Goal: Task Accomplishment & Management: Use online tool/utility

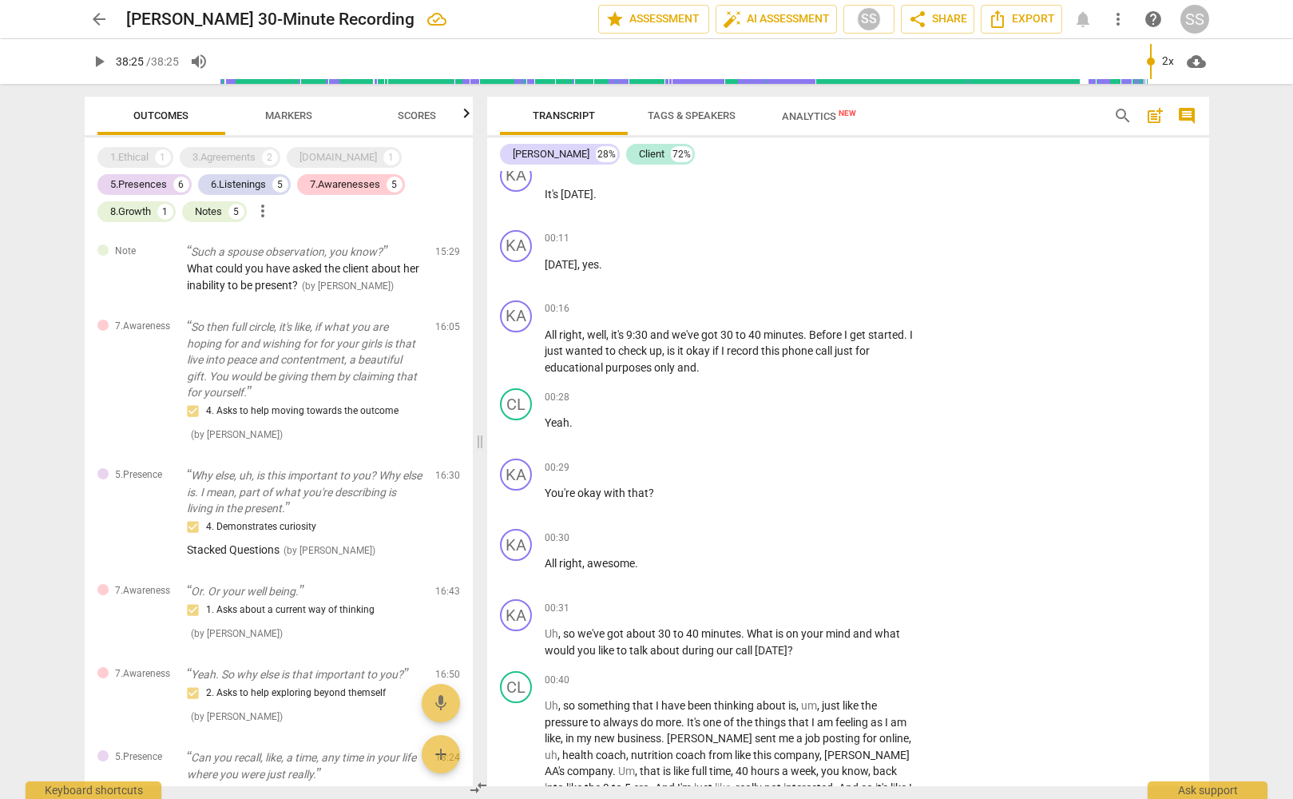
scroll to position [564, 0]
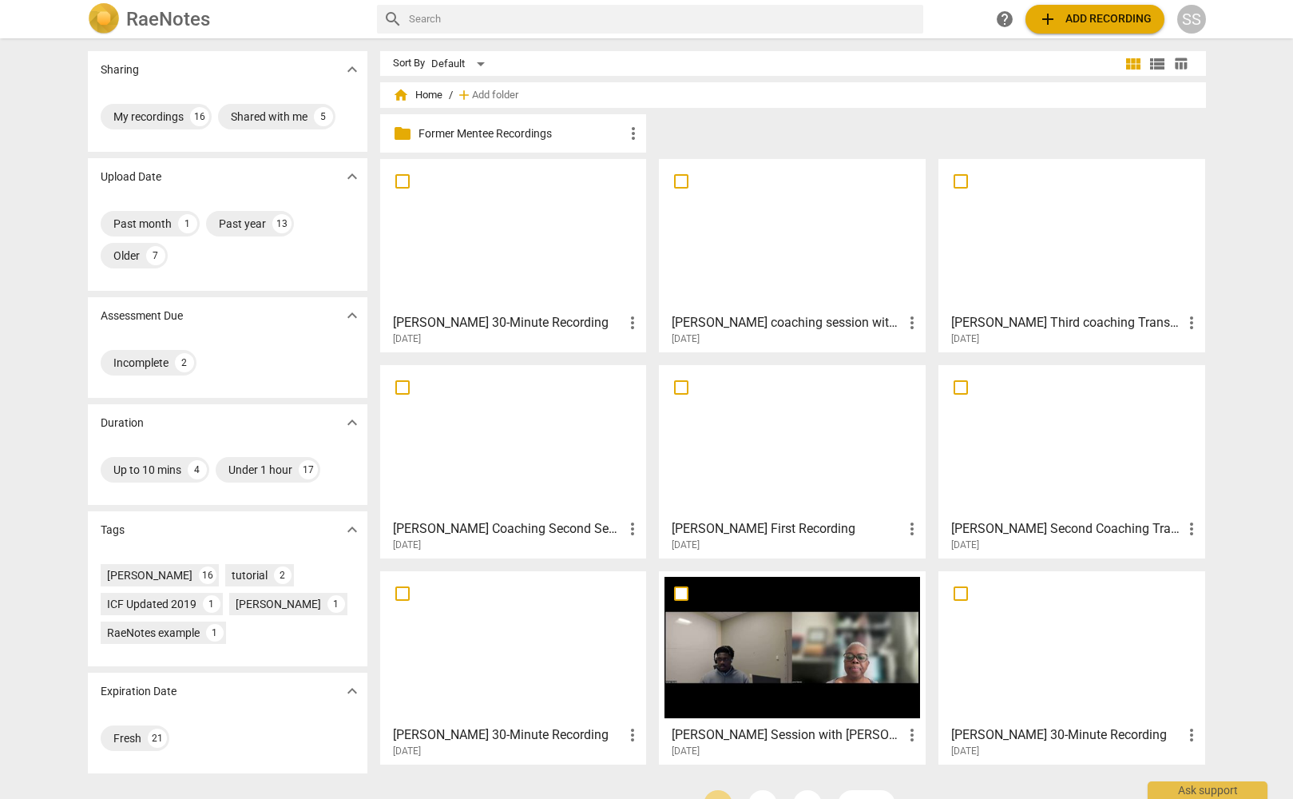
click at [104, 13] on img at bounding box center [104, 19] width 32 height 32
click at [177, 18] on h2 "RaeNotes" at bounding box center [168, 19] width 84 height 22
click at [149, 112] on div "My recordings" at bounding box center [148, 117] width 70 height 16
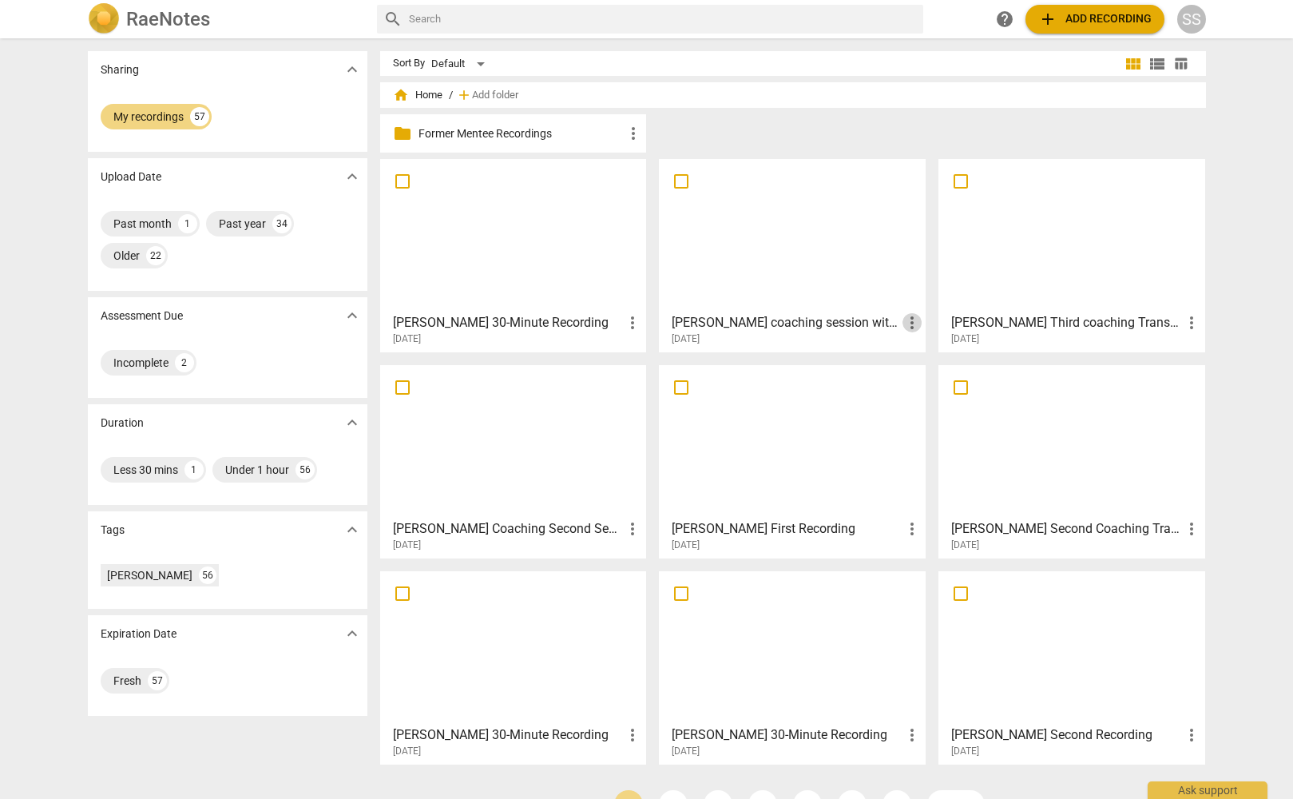
click at [911, 315] on span "more_vert" at bounding box center [912, 322] width 19 height 19
click at [919, 316] on li "Move" at bounding box center [930, 323] width 61 height 38
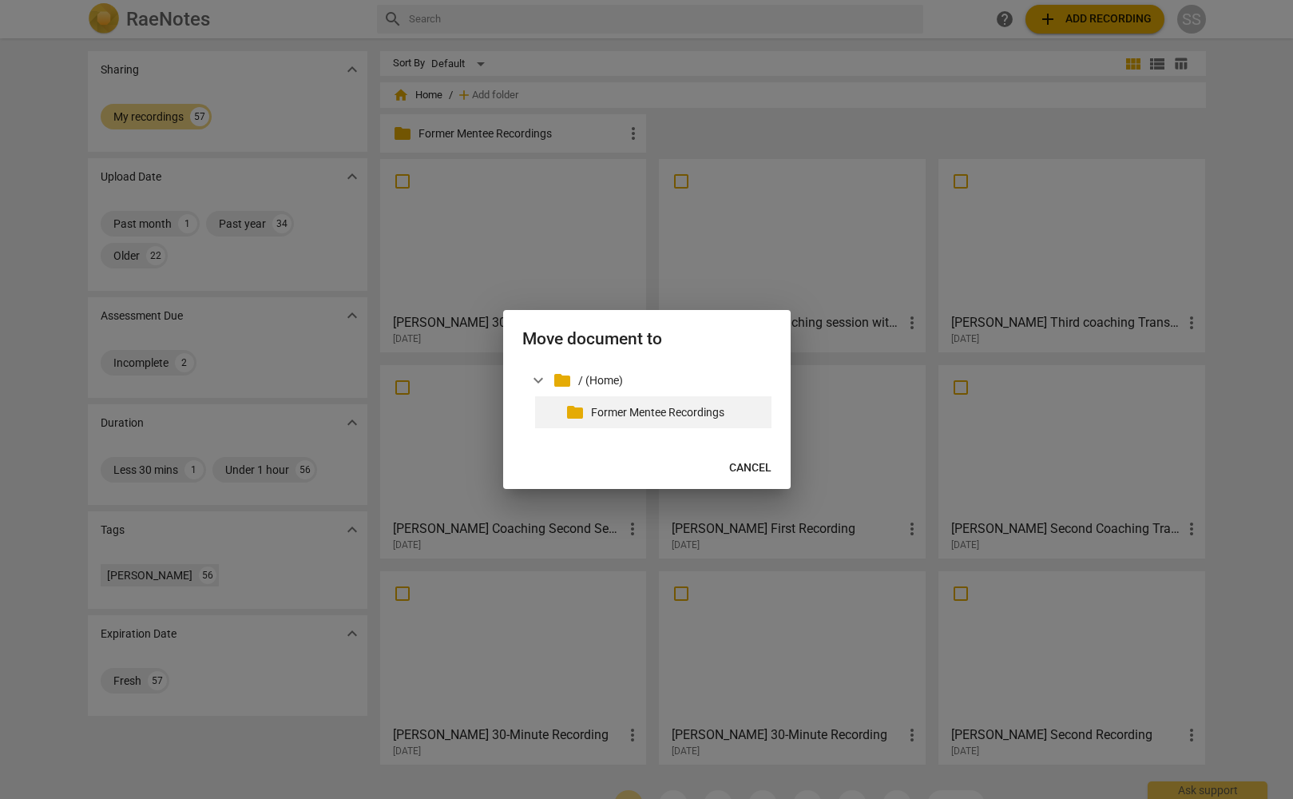
drag, startPoint x: 661, startPoint y: 410, endPoint x: 669, endPoint y: 406, distance: 8.9
click at [663, 407] on p "Former Mentee Recordings" at bounding box center [678, 412] width 174 height 17
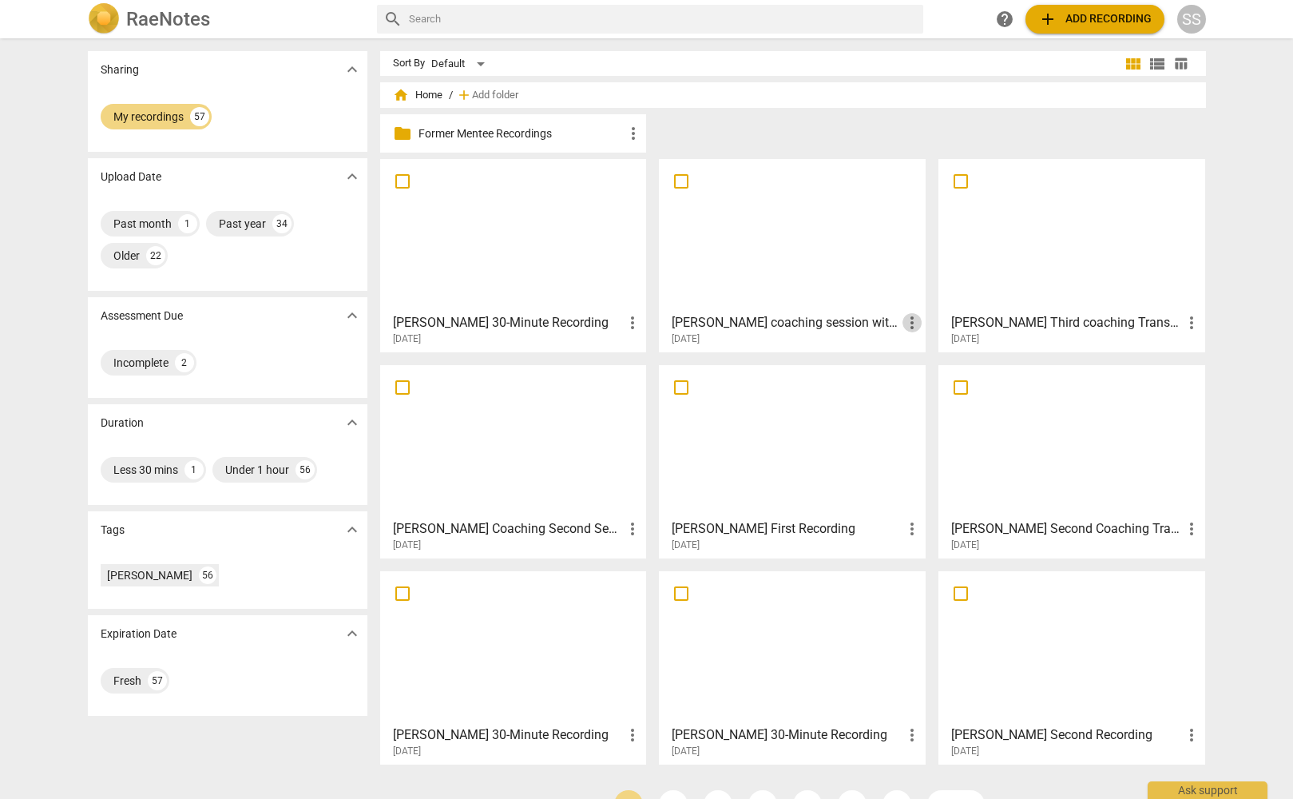
click at [906, 315] on span "more_vert" at bounding box center [912, 322] width 19 height 19
click at [915, 318] on li "Move" at bounding box center [930, 323] width 61 height 38
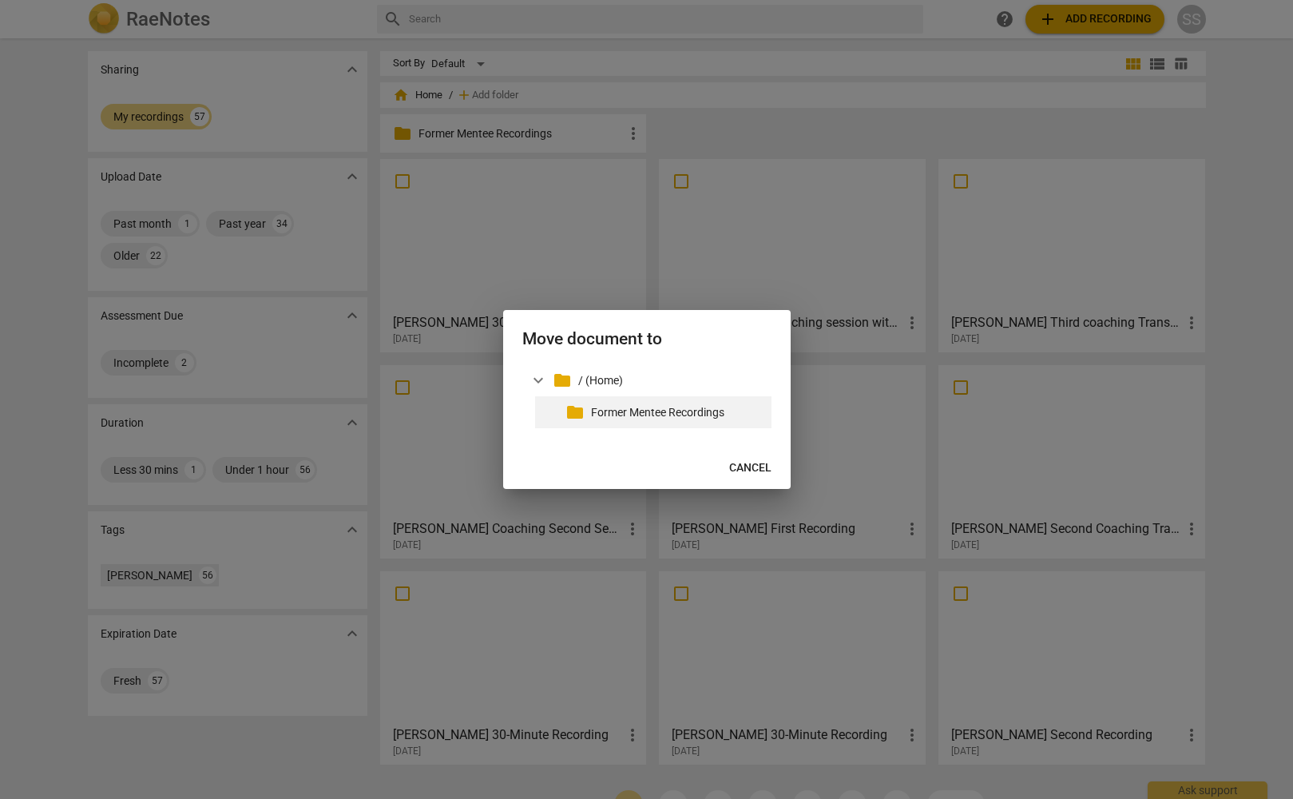
click at [629, 405] on p "Former Mentee Recordings" at bounding box center [678, 412] width 174 height 17
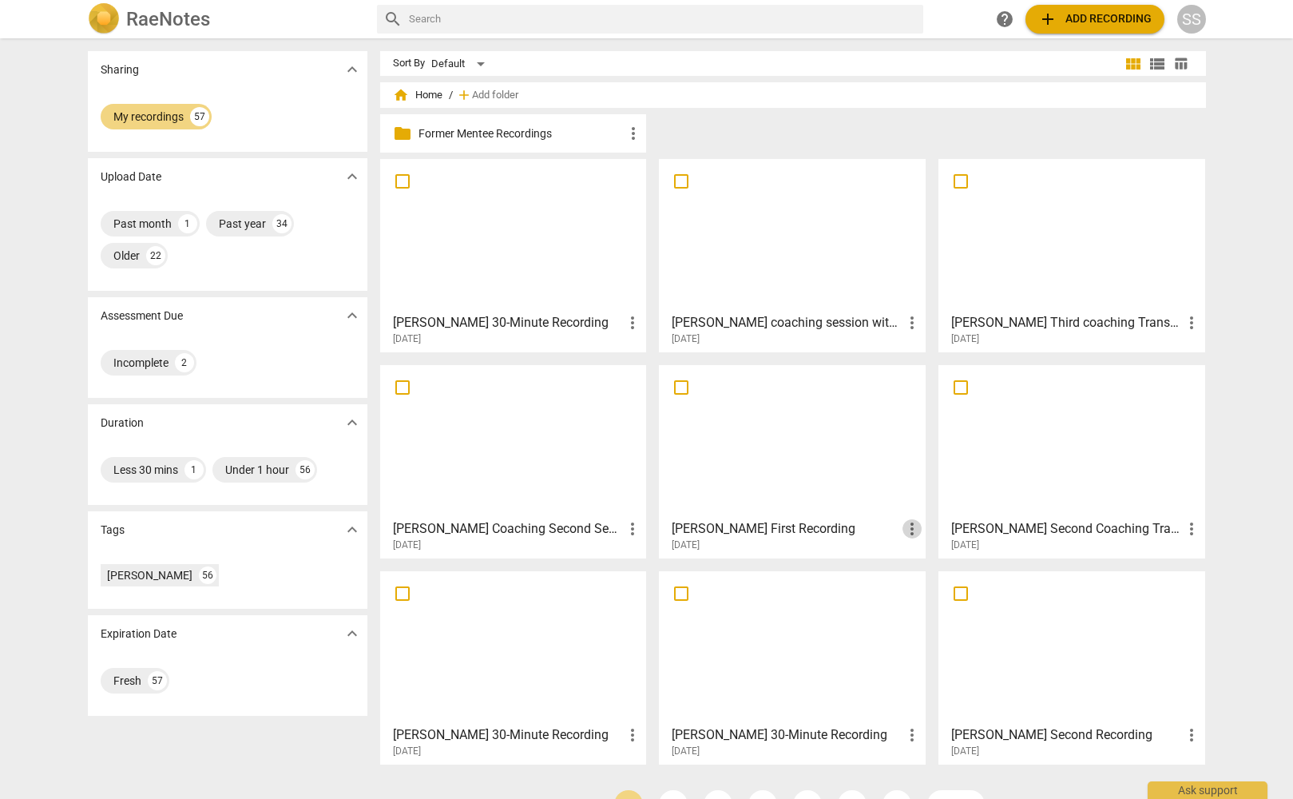
click at [911, 520] on span "more_vert" at bounding box center [912, 528] width 19 height 19
click at [922, 522] on li "Move" at bounding box center [930, 529] width 61 height 38
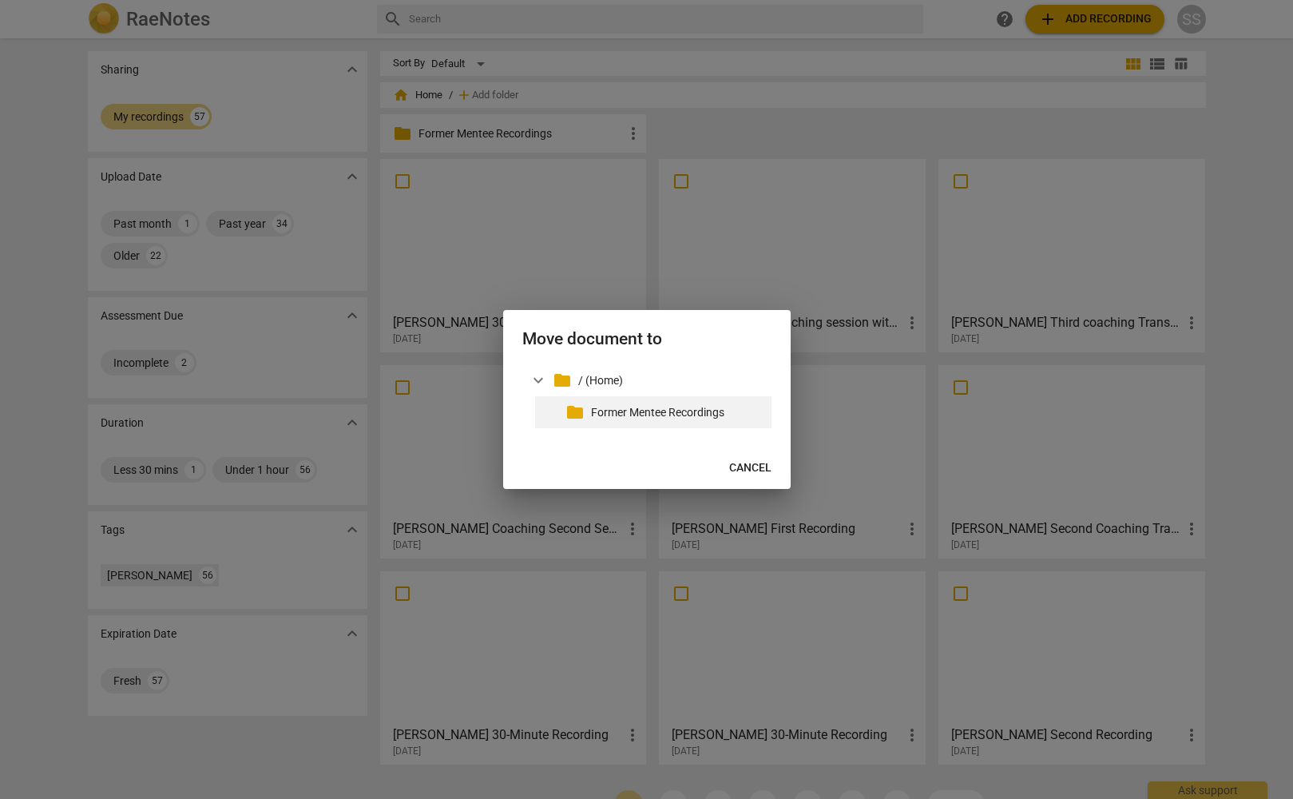
click at [624, 414] on p "Former Mentee Recordings" at bounding box center [678, 412] width 174 height 17
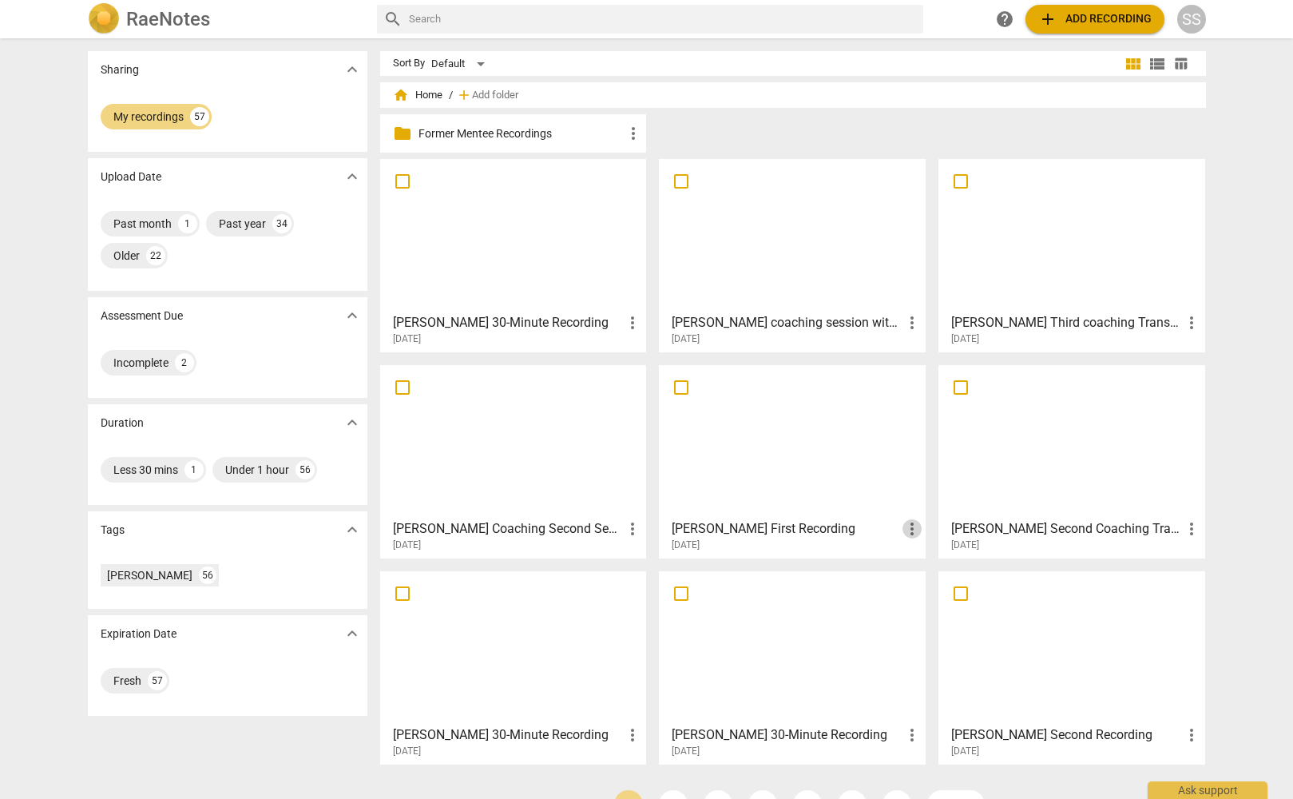
click at [907, 530] on span "more_vert" at bounding box center [912, 528] width 19 height 19
click at [931, 528] on li "Move" at bounding box center [930, 529] width 61 height 38
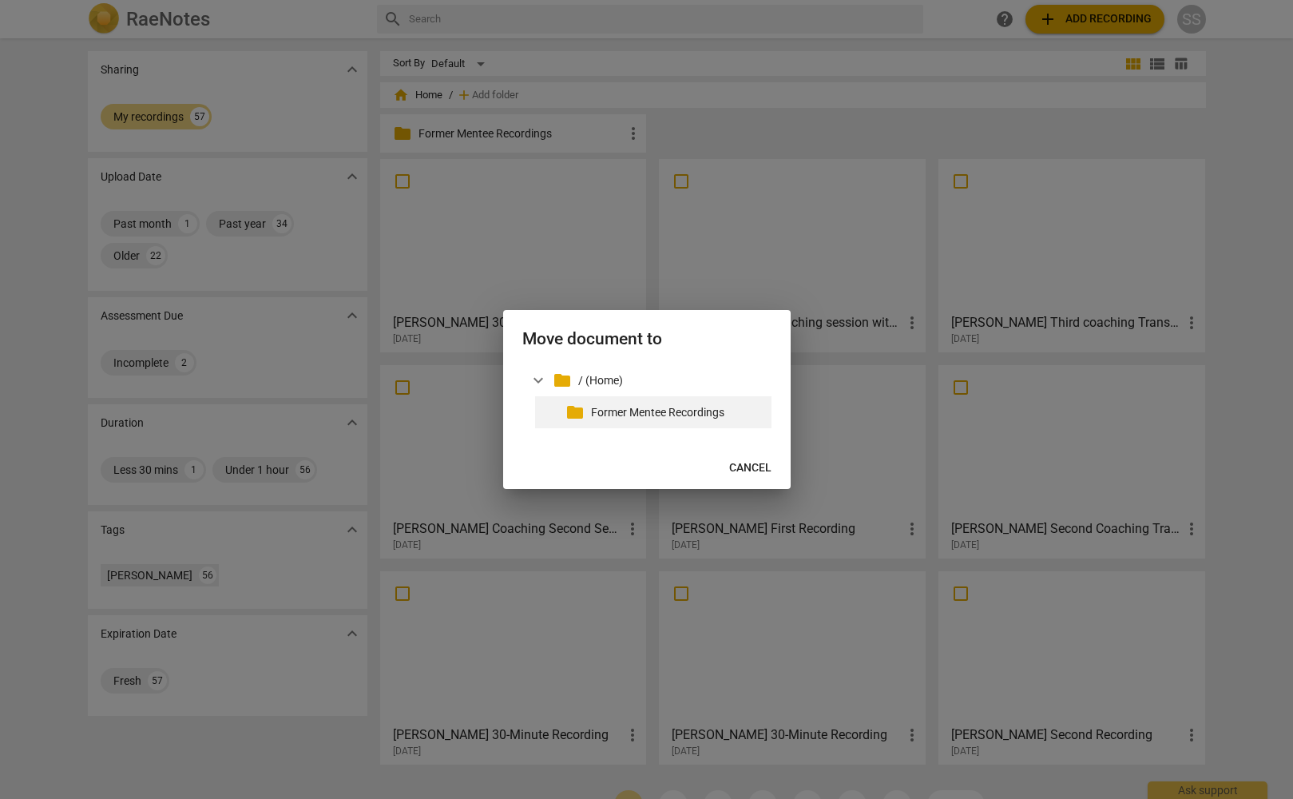
click at [646, 411] on p "Former Mentee Recordings" at bounding box center [678, 412] width 174 height 17
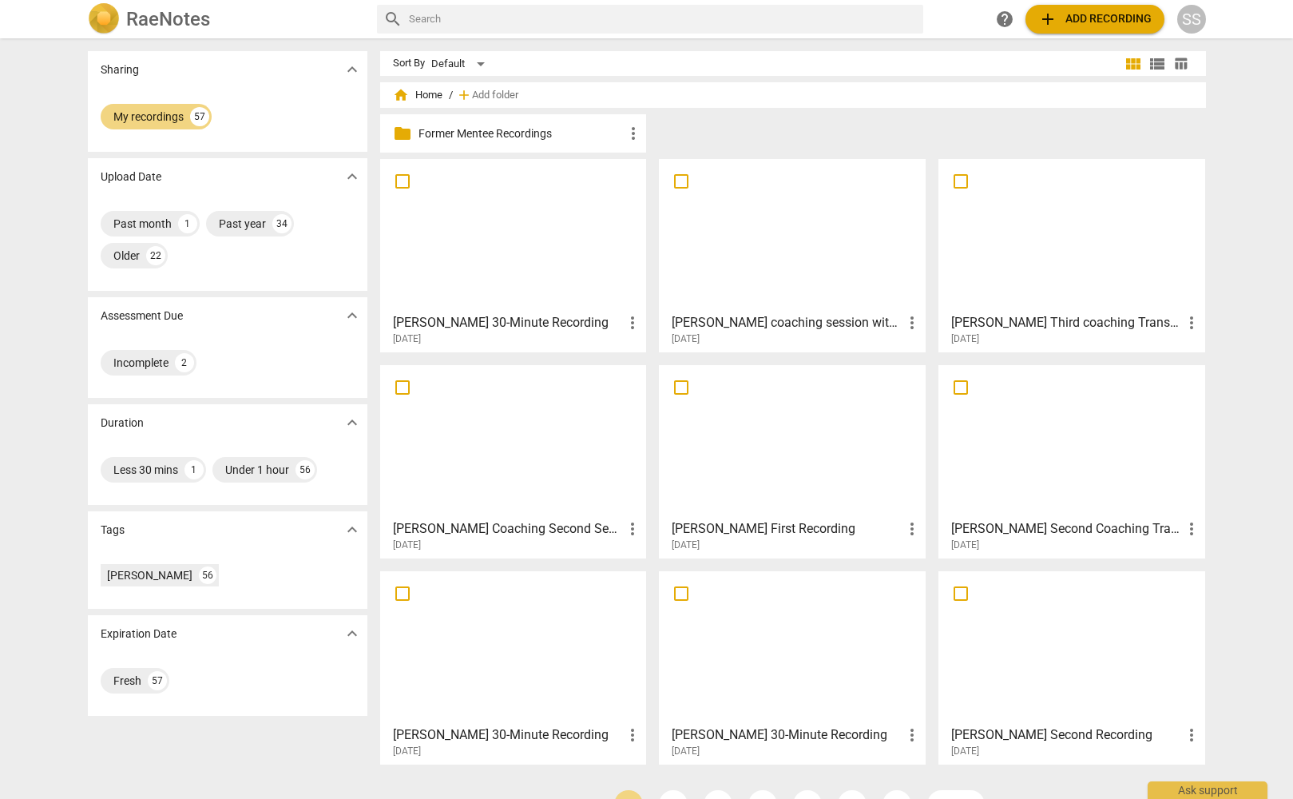
scroll to position [41, 0]
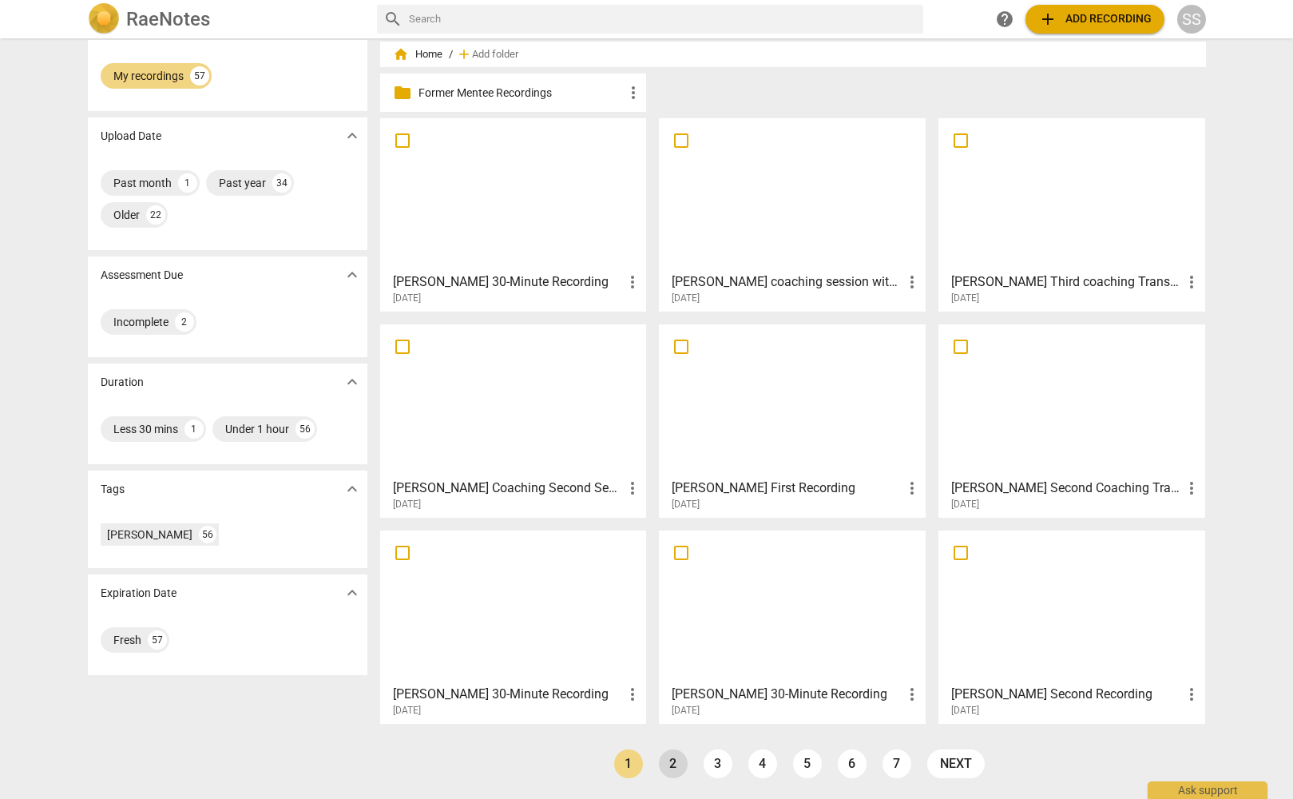
click at [669, 761] on link "2" at bounding box center [673, 763] width 29 height 29
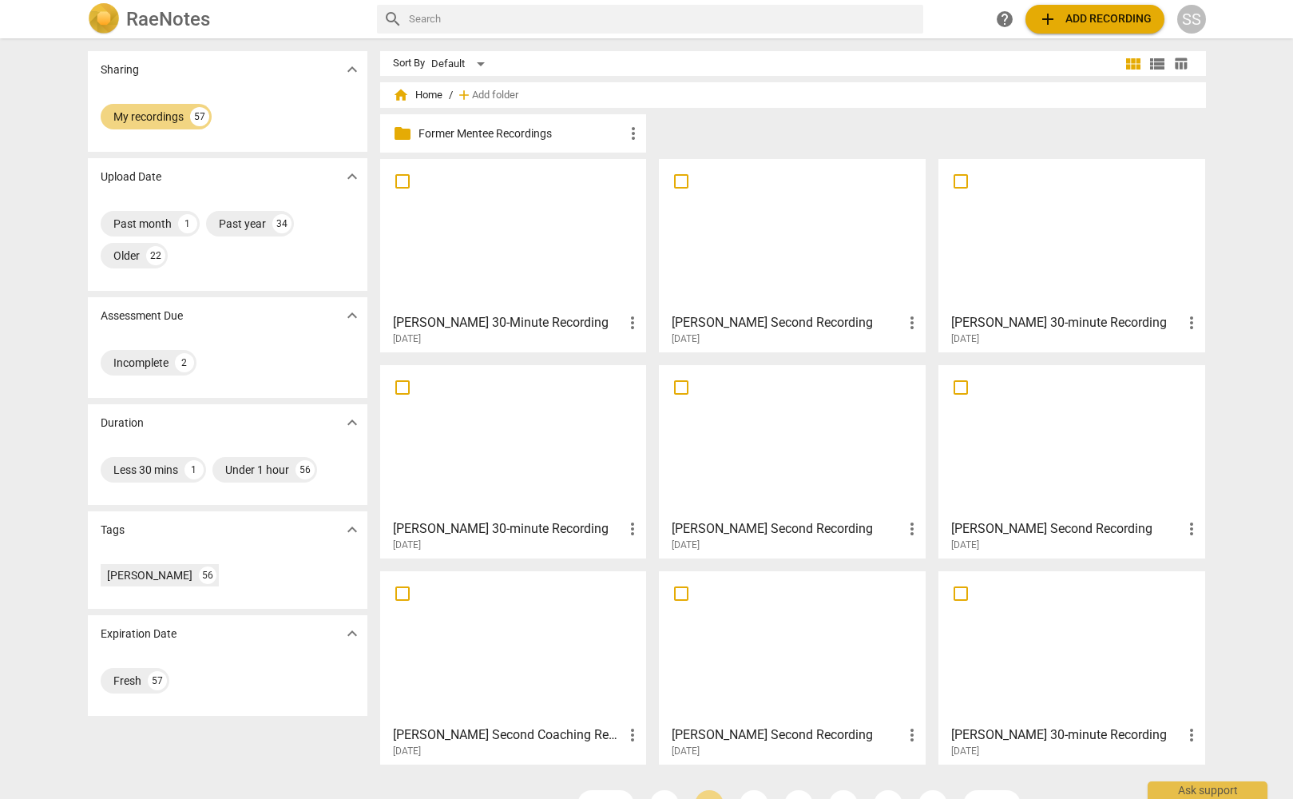
click at [419, 87] on span "home Home" at bounding box center [418, 95] width 50 height 16
click at [396, 92] on span "home" at bounding box center [401, 95] width 16 height 16
click at [129, 119] on div "My recordings" at bounding box center [148, 117] width 70 height 16
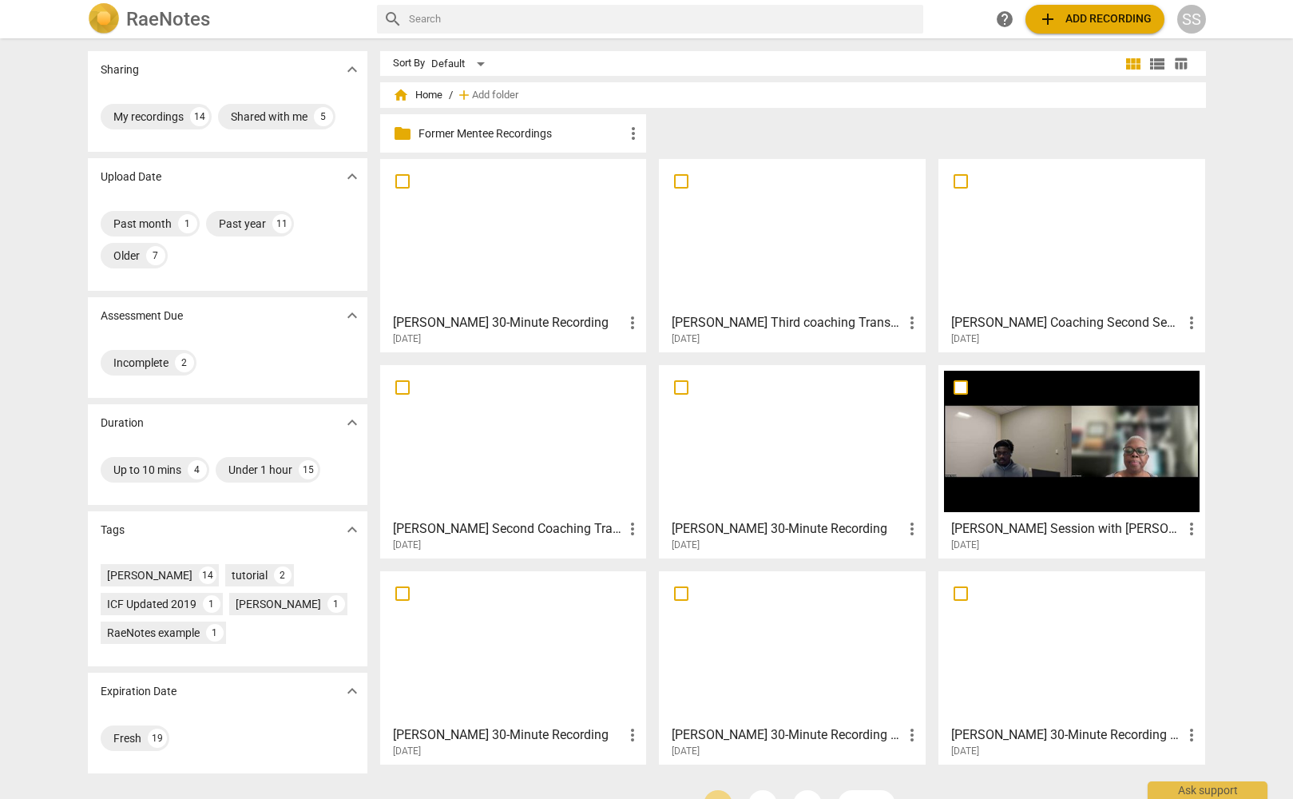
click at [455, 197] on div at bounding box center [514, 235] width 256 height 141
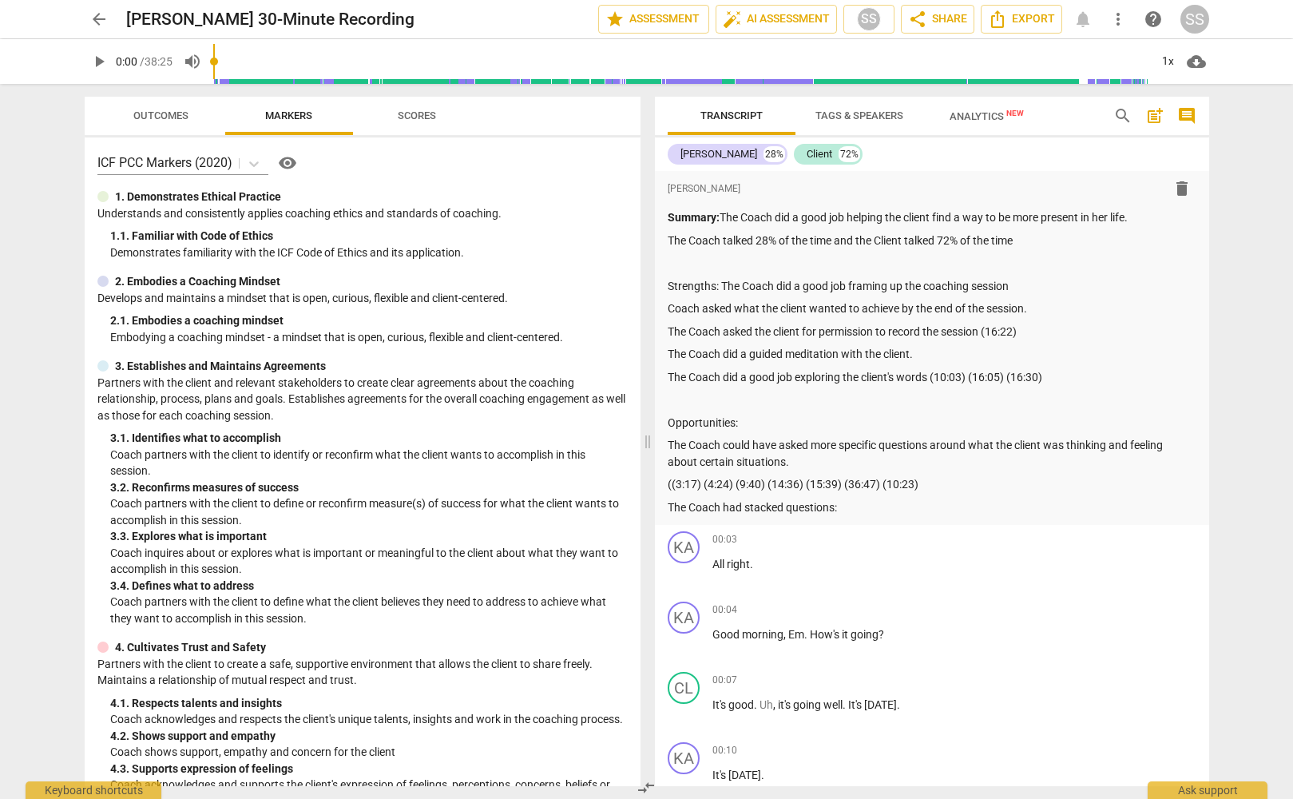
click at [978, 114] on span "Analytics New" at bounding box center [987, 116] width 74 height 12
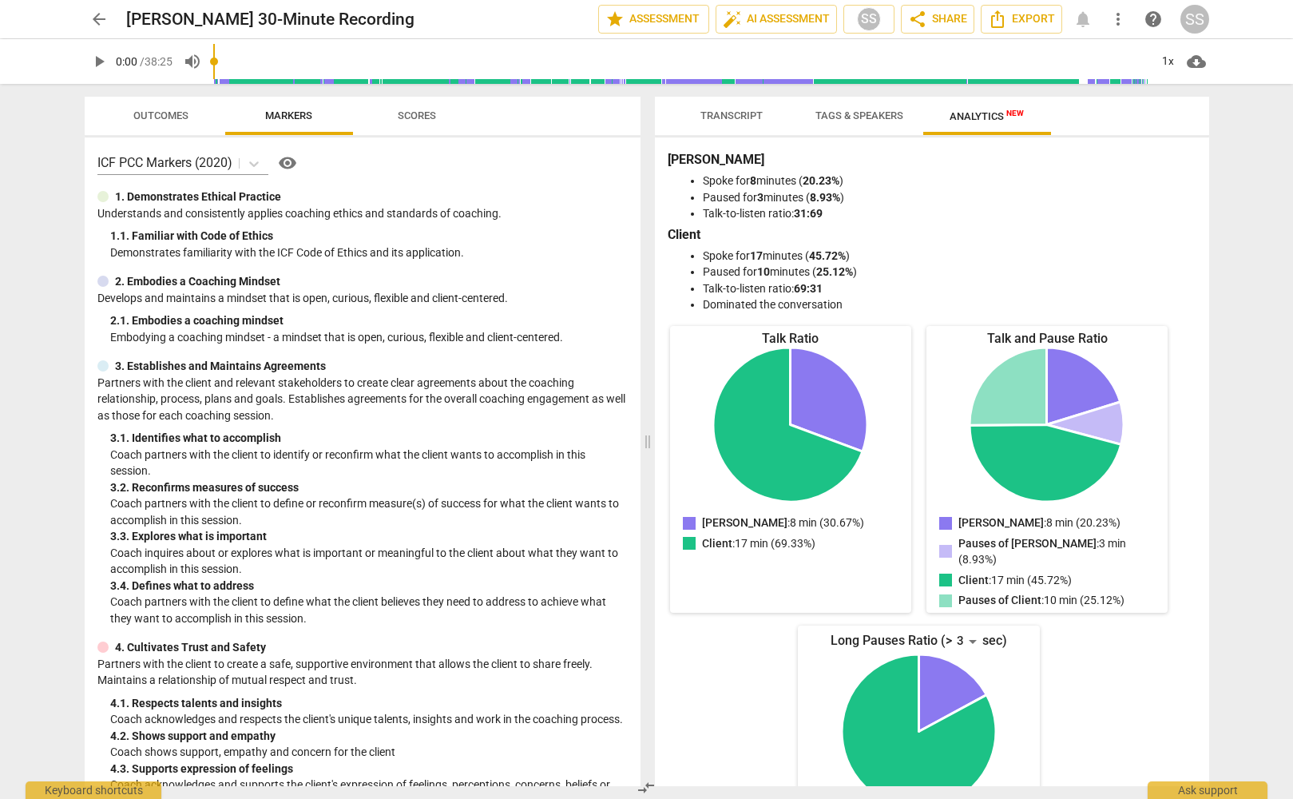
click at [740, 116] on span "Transcript" at bounding box center [731, 115] width 62 height 12
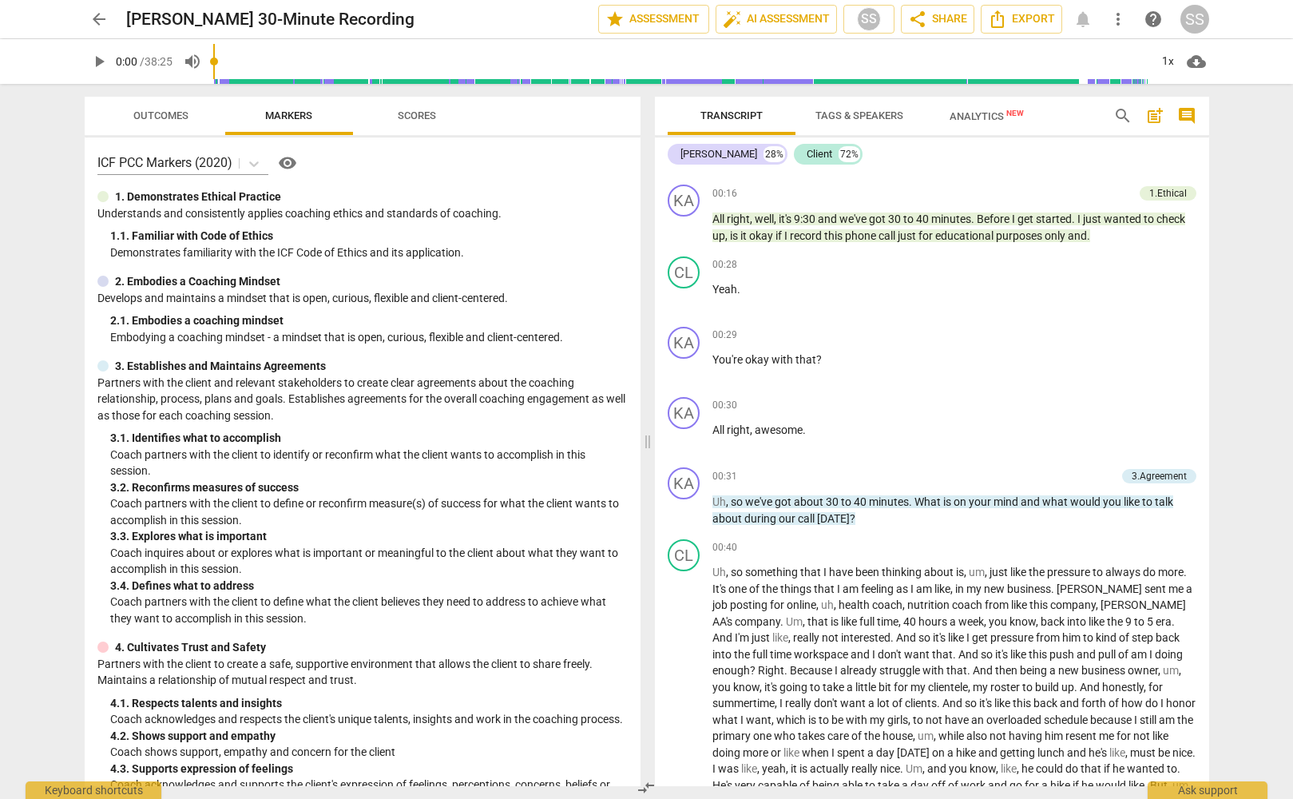
scroll to position [704, 0]
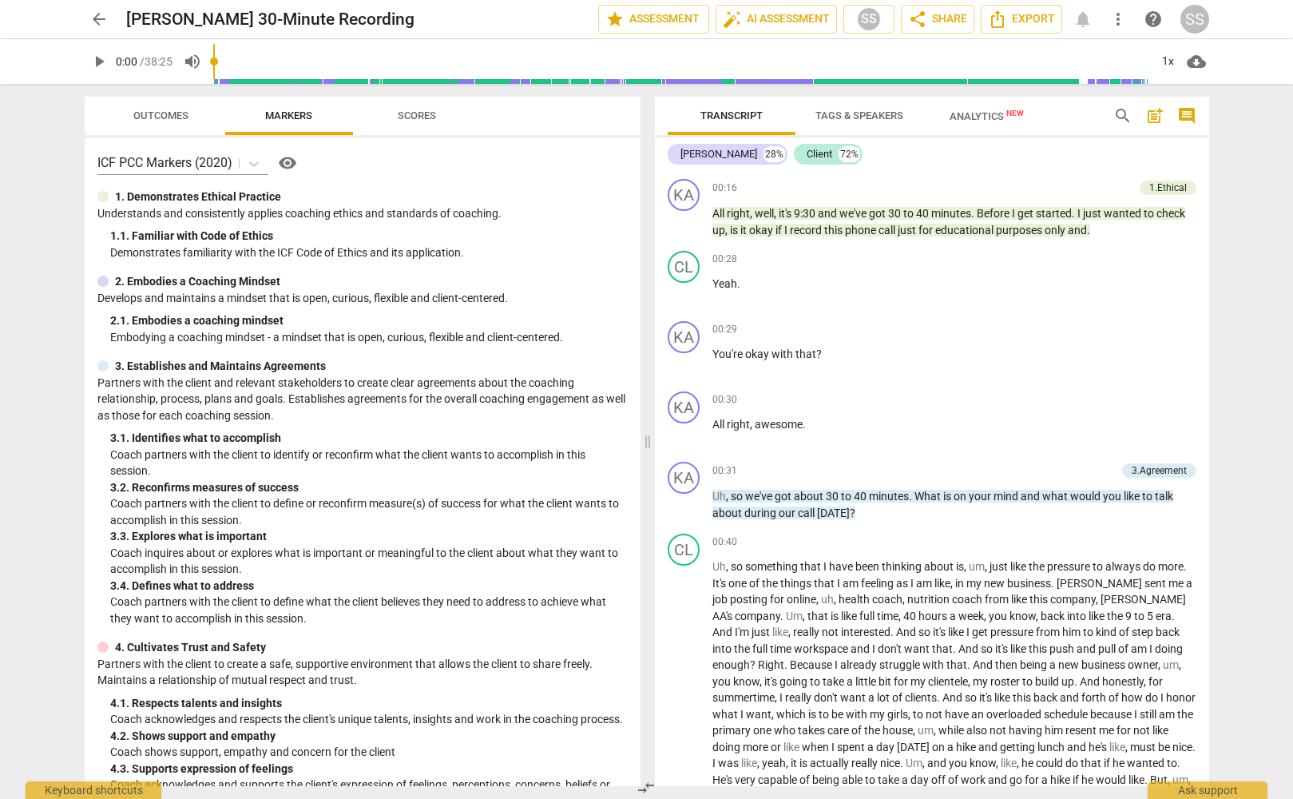
click at [163, 111] on span "Outcomes" at bounding box center [160, 115] width 55 height 12
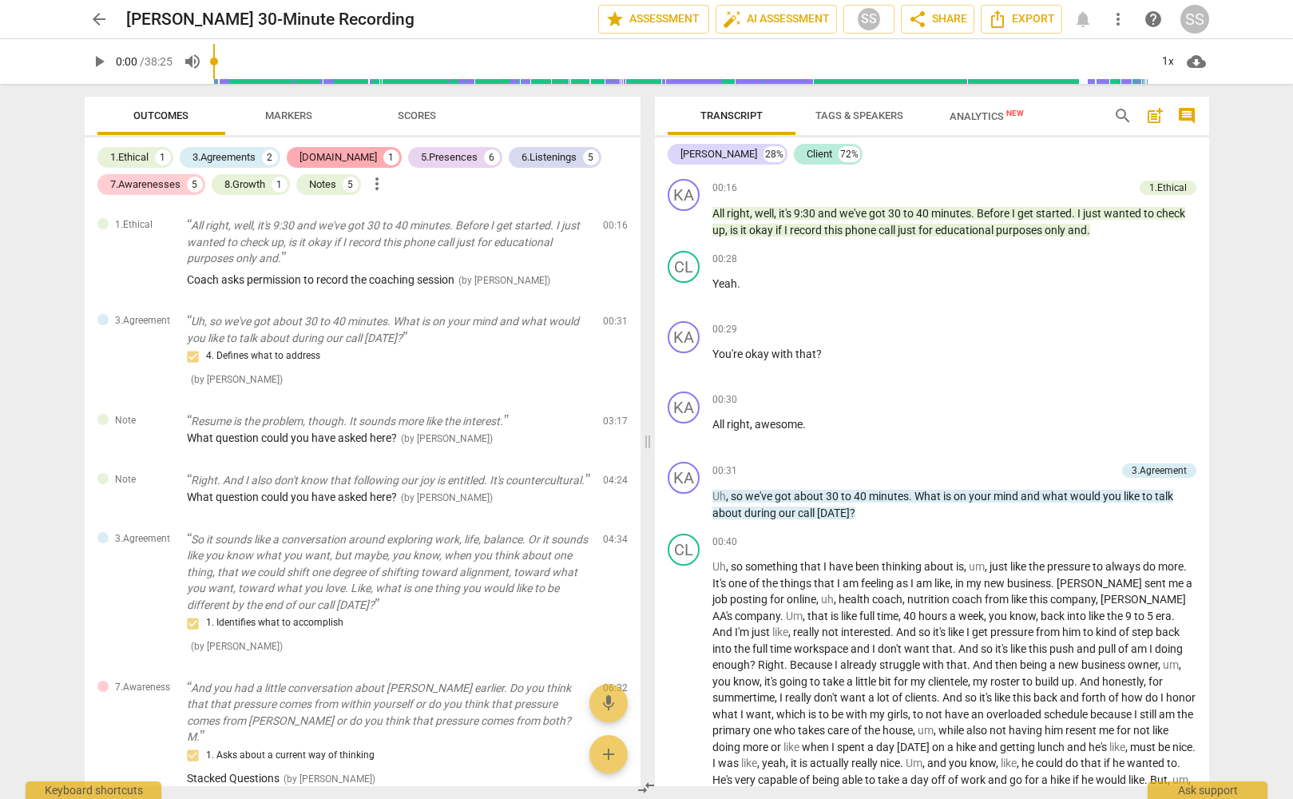
click at [315, 153] on div "[DOMAIN_NAME]" at bounding box center [338, 157] width 77 height 16
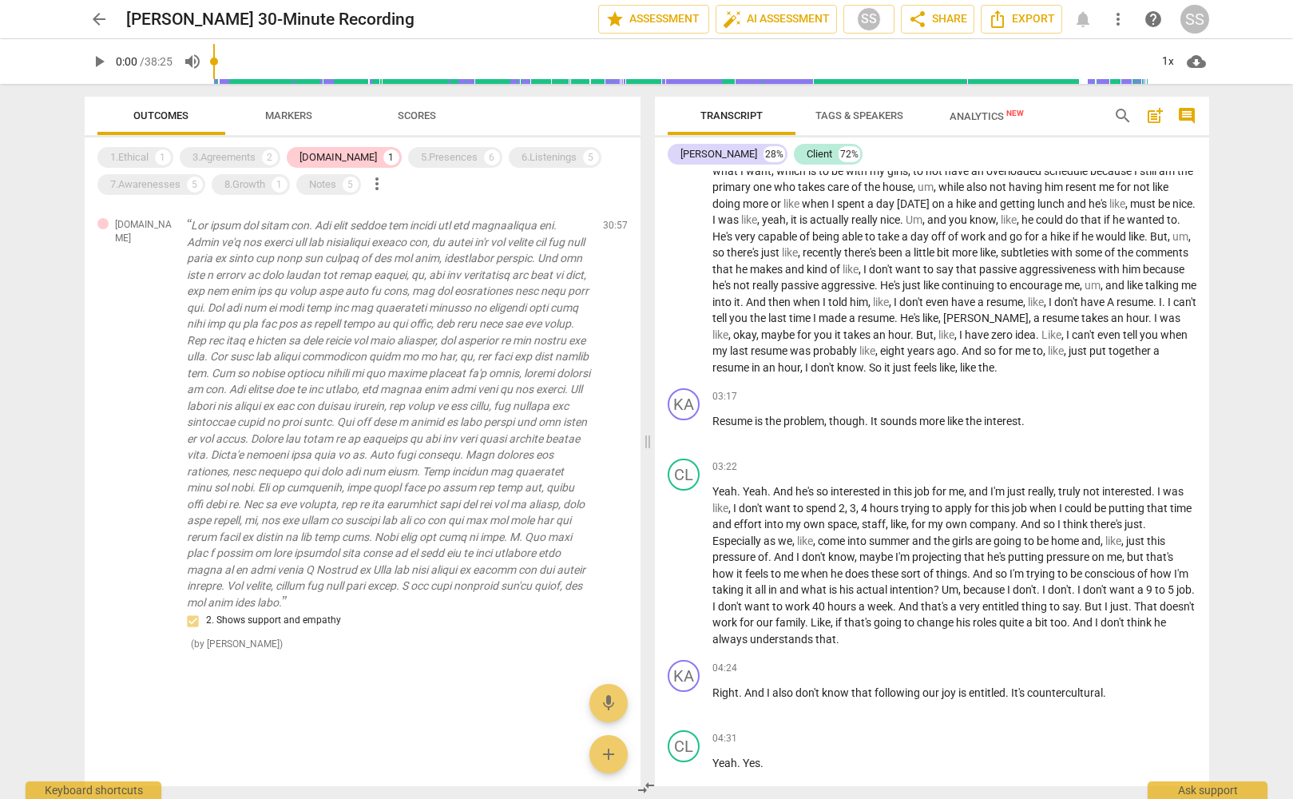
scroll to position [1261, 0]
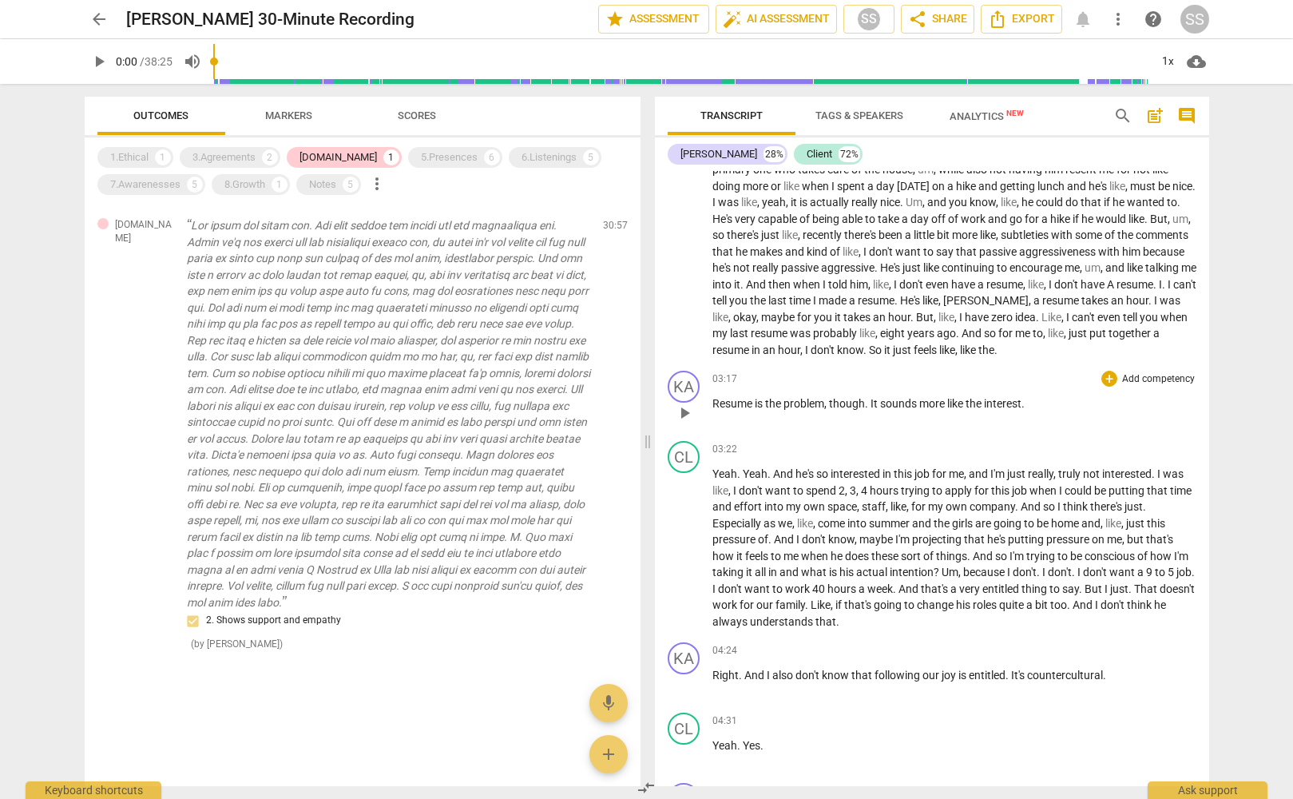
click at [1146, 377] on p "Add competency" at bounding box center [1159, 379] width 76 height 14
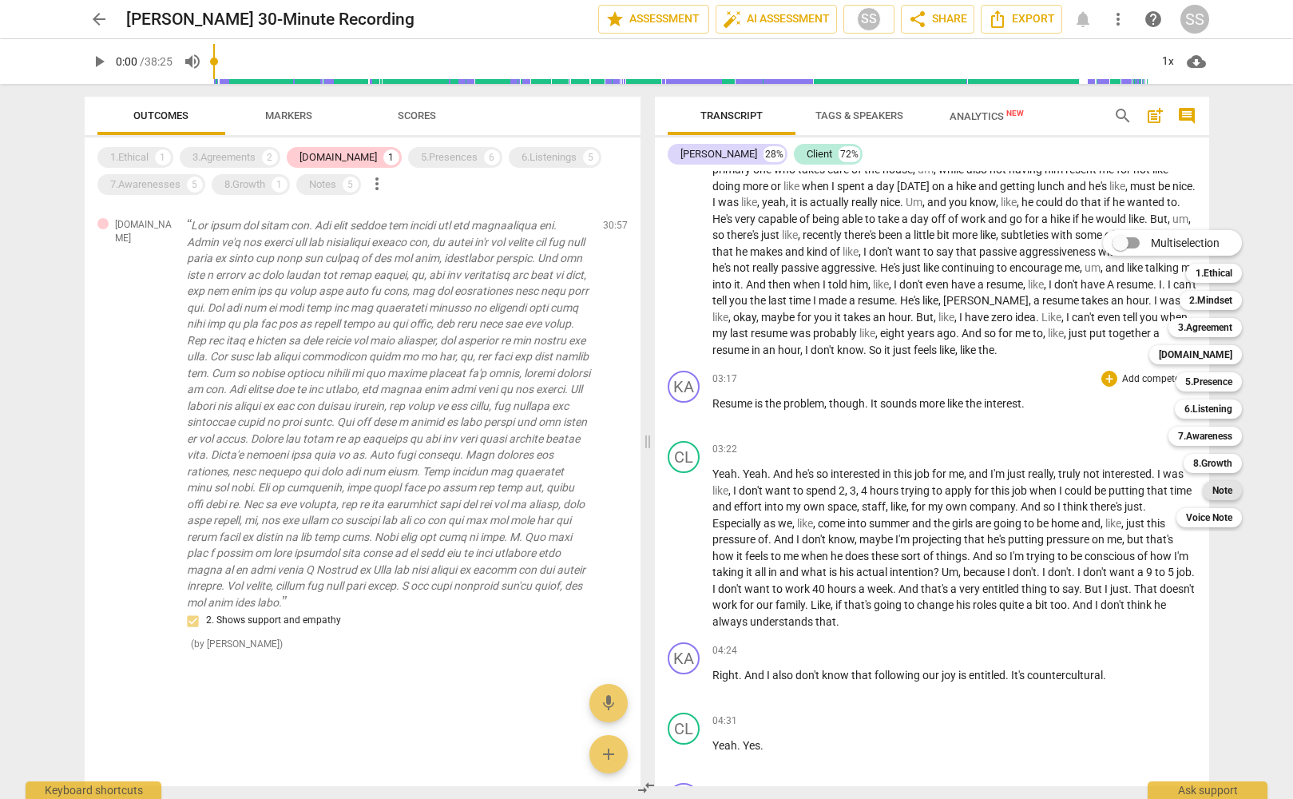
click at [1233, 487] on div "Note" at bounding box center [1222, 490] width 39 height 19
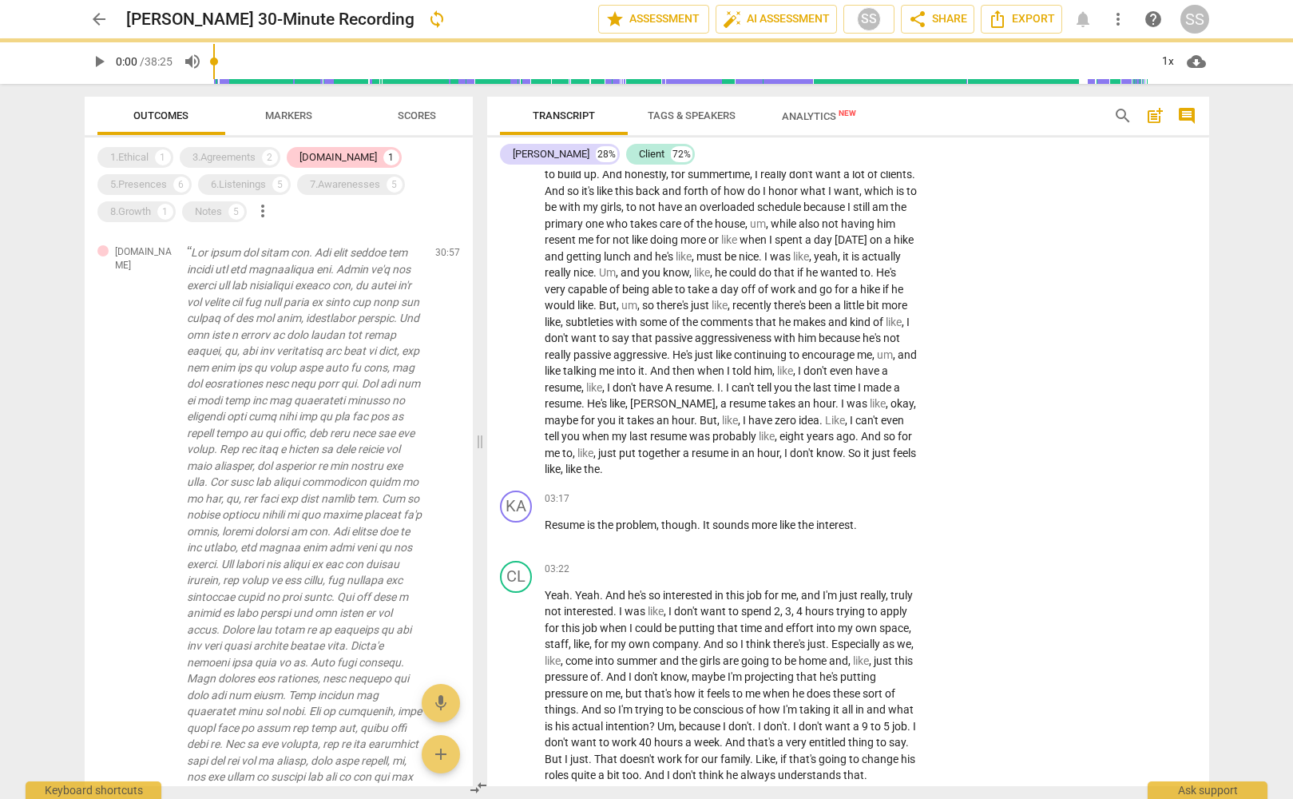
scroll to position [1323, 0]
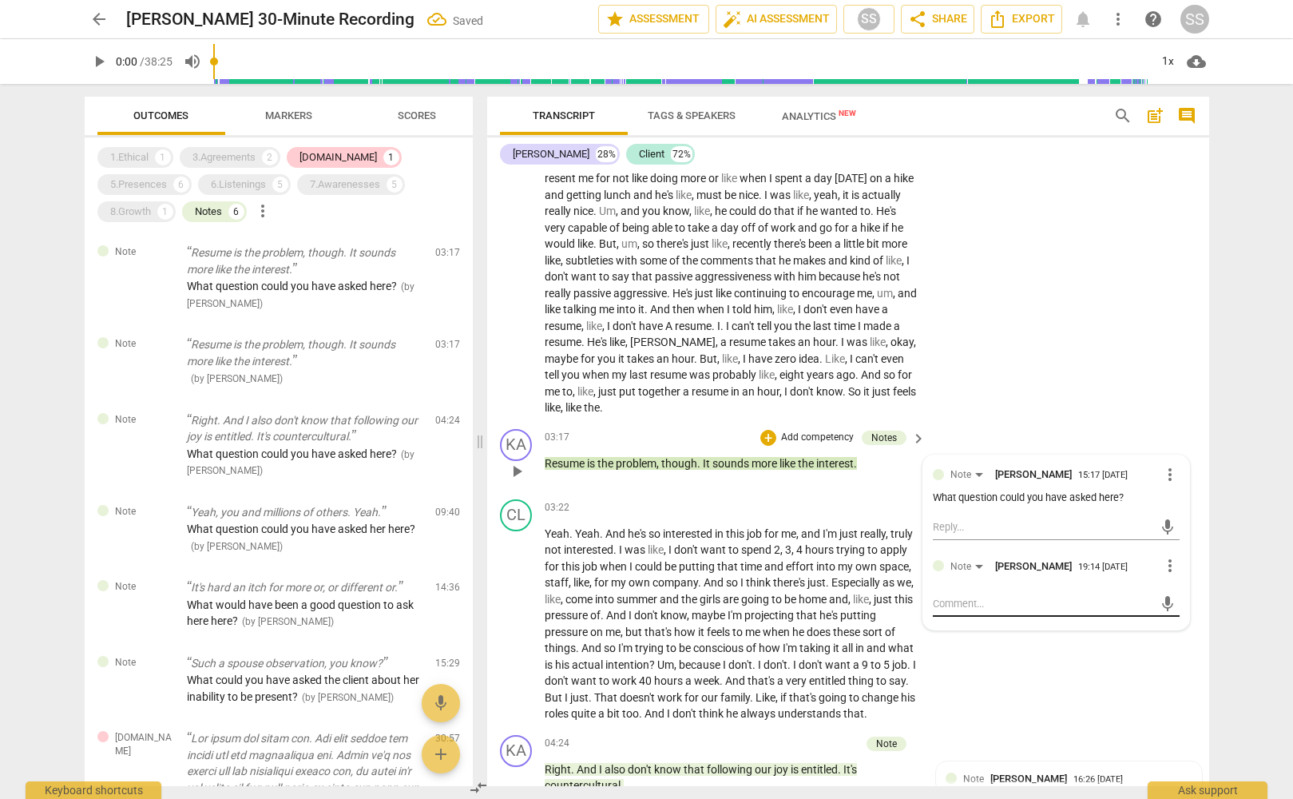
click at [1059, 593] on div "mic" at bounding box center [1056, 604] width 247 height 26
click at [1043, 599] on textarea at bounding box center [1043, 603] width 221 height 15
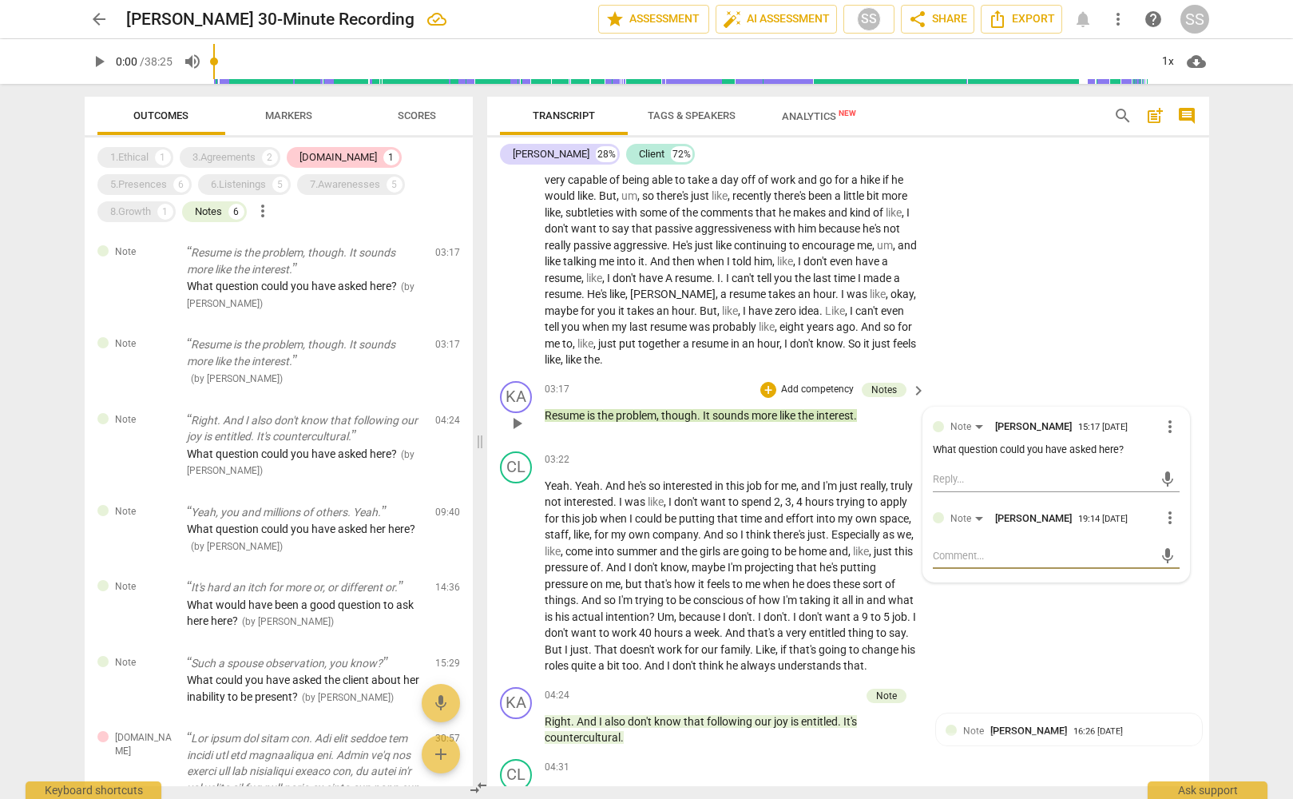
scroll to position [1367, 0]
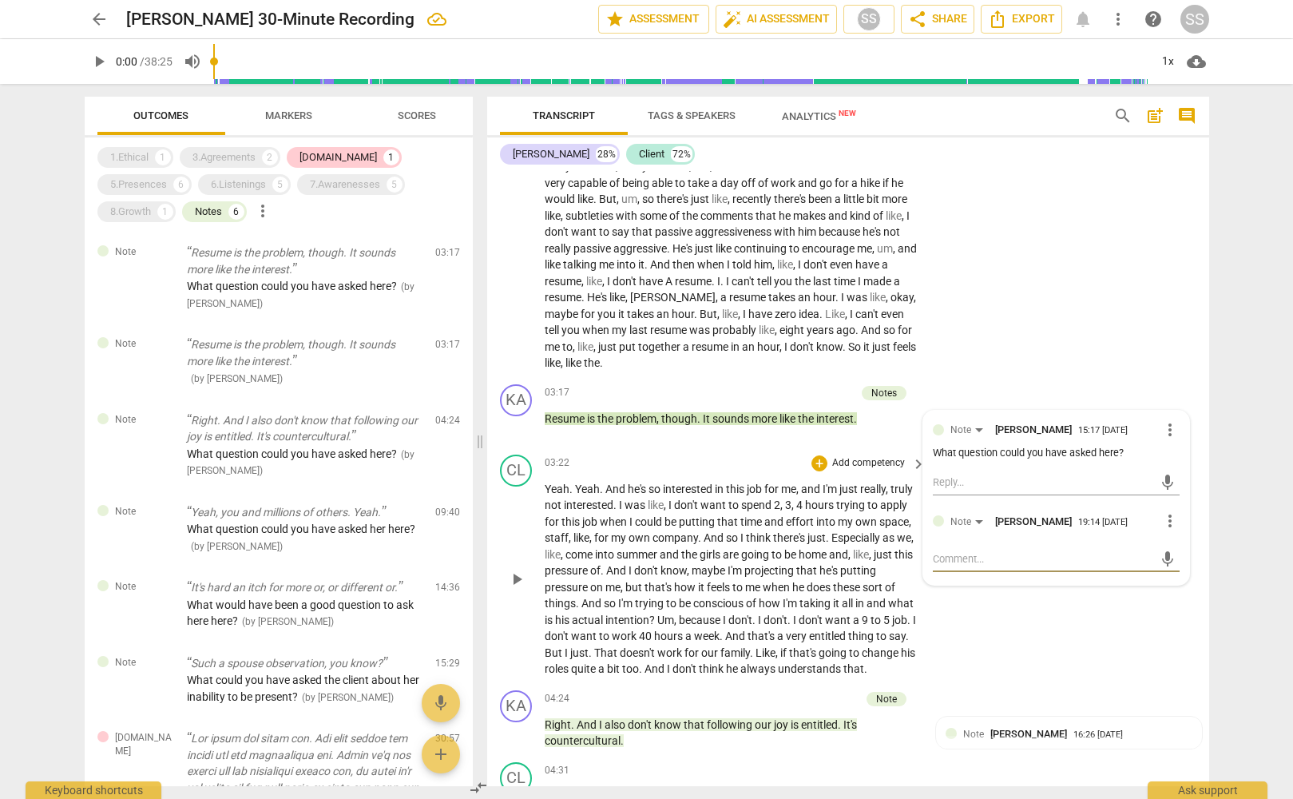
click at [1068, 661] on div "CL play_arrow pause 03:22 + Add competency keyboard_arrow_right Yeah . Yeah . A…" at bounding box center [848, 566] width 722 height 236
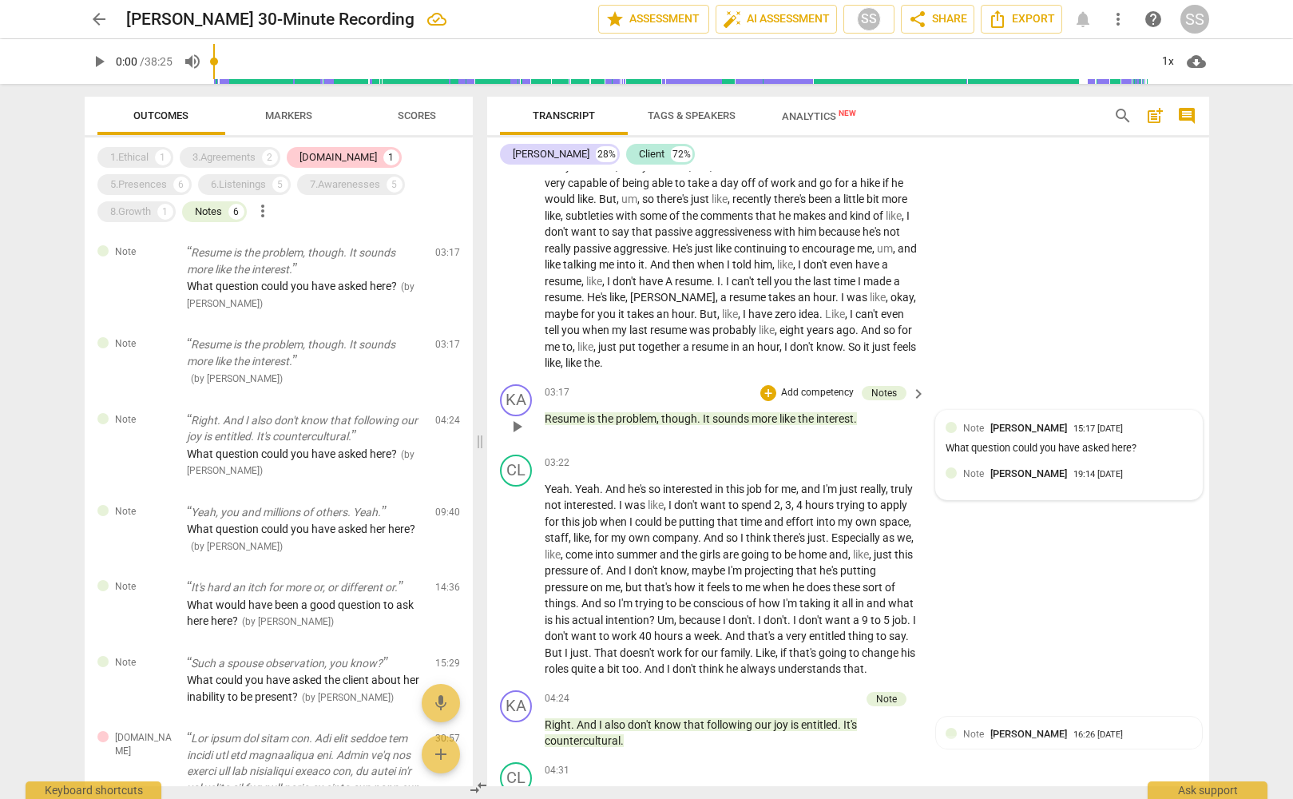
click at [1006, 430] on span "[PERSON_NAME]" at bounding box center [1028, 428] width 77 height 12
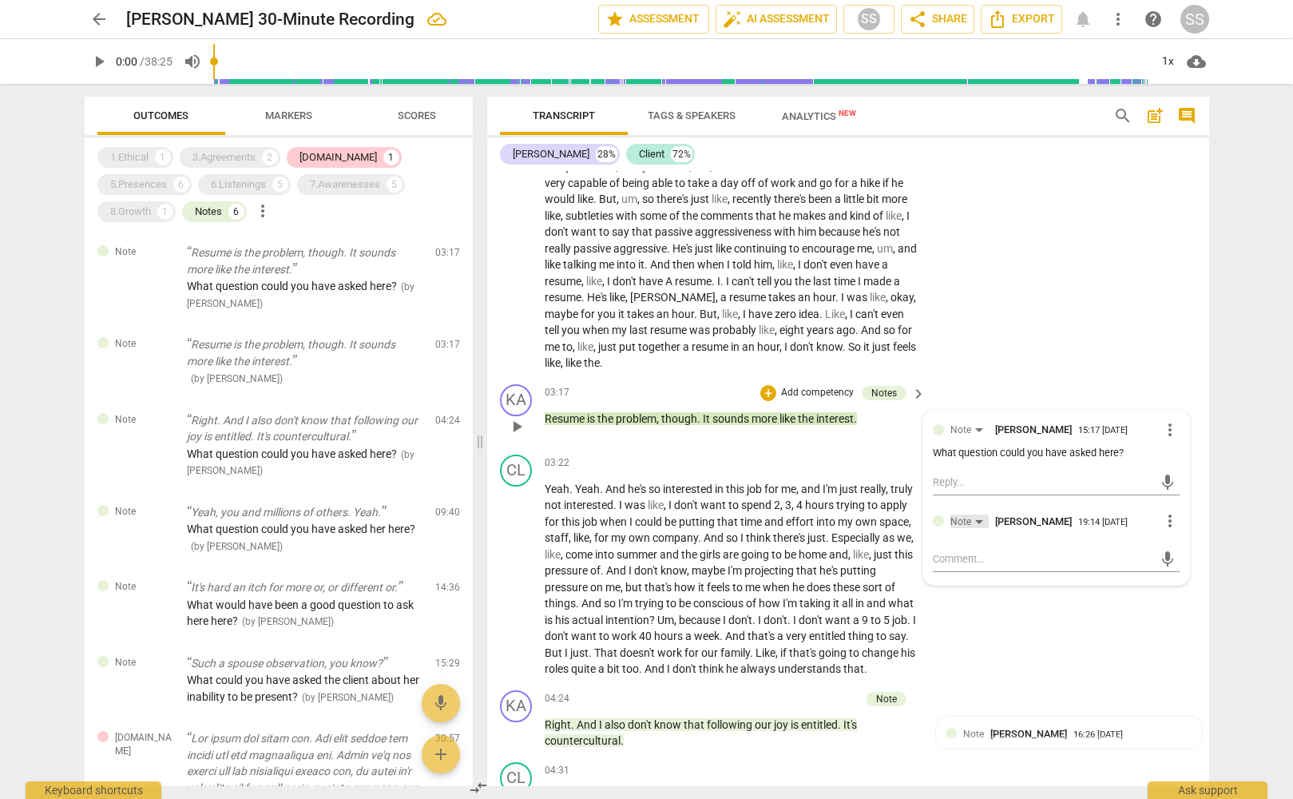
click at [975, 520] on div "Note" at bounding box center [969, 521] width 38 height 14
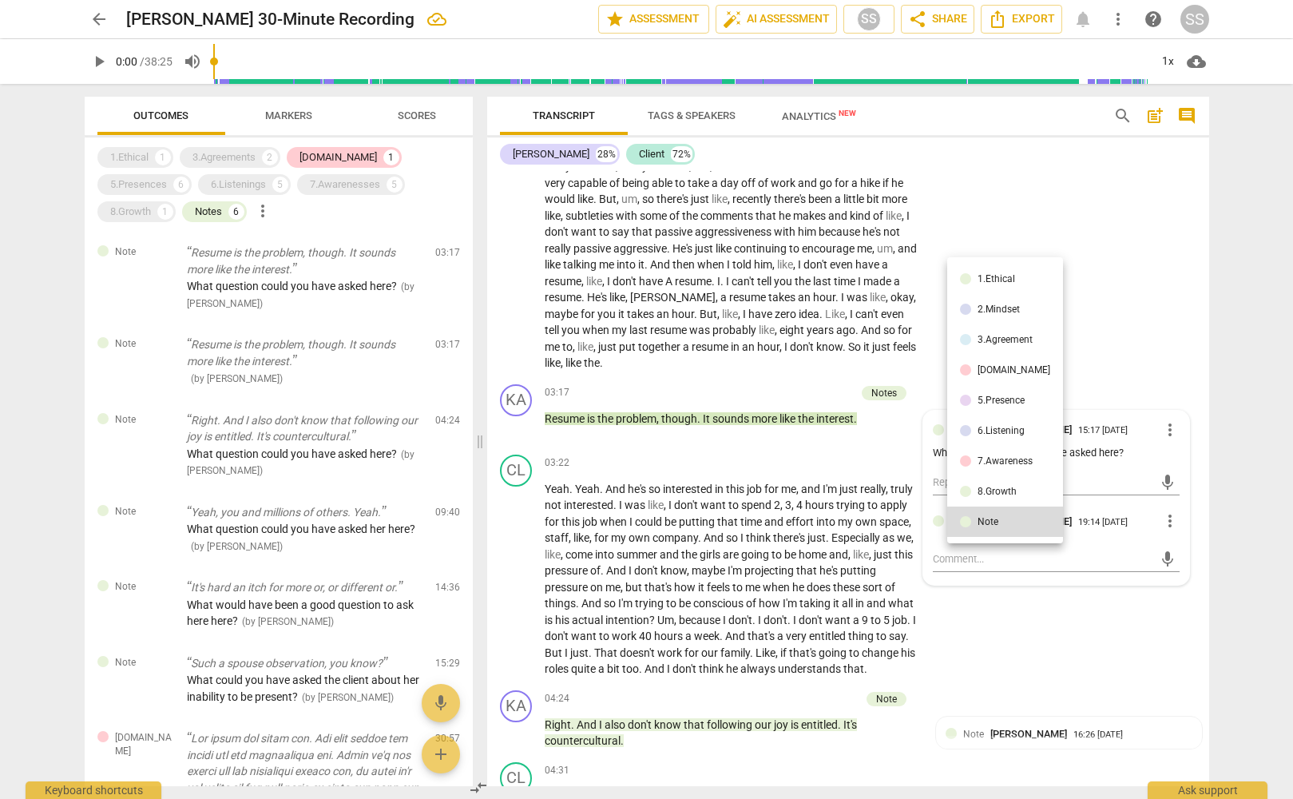
click at [1049, 625] on div at bounding box center [646, 399] width 1293 height 799
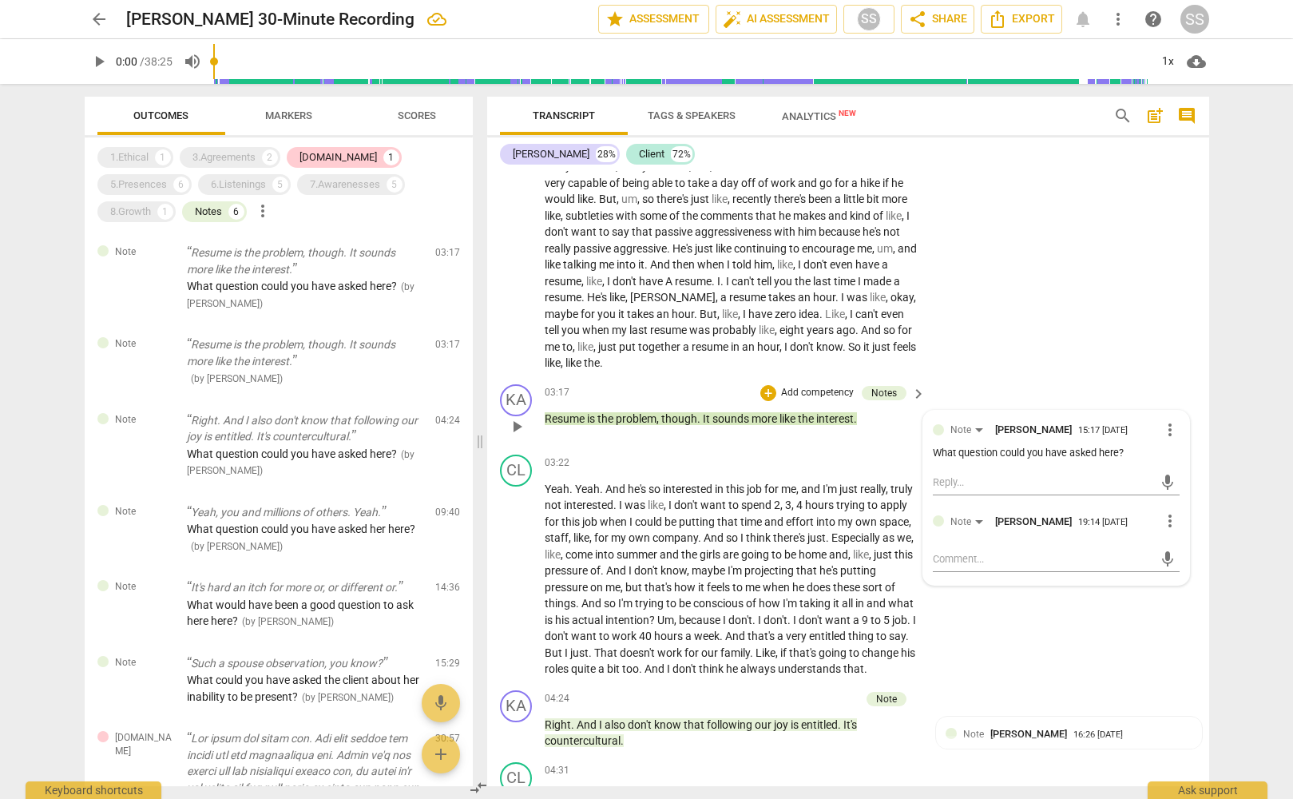
click at [1163, 518] on span "more_vert" at bounding box center [1170, 520] width 19 height 19
click at [1184, 556] on li "Delete" at bounding box center [1182, 551] width 55 height 30
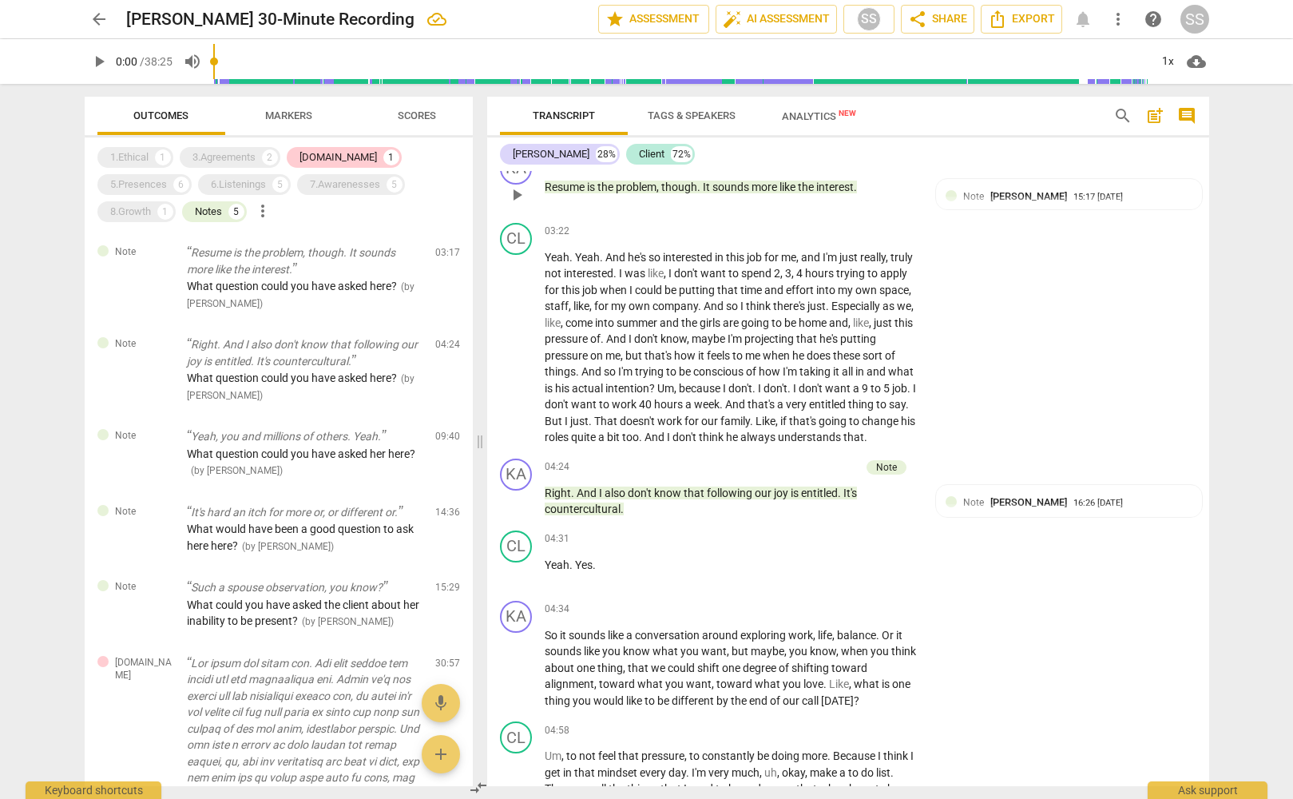
scroll to position [1635, 0]
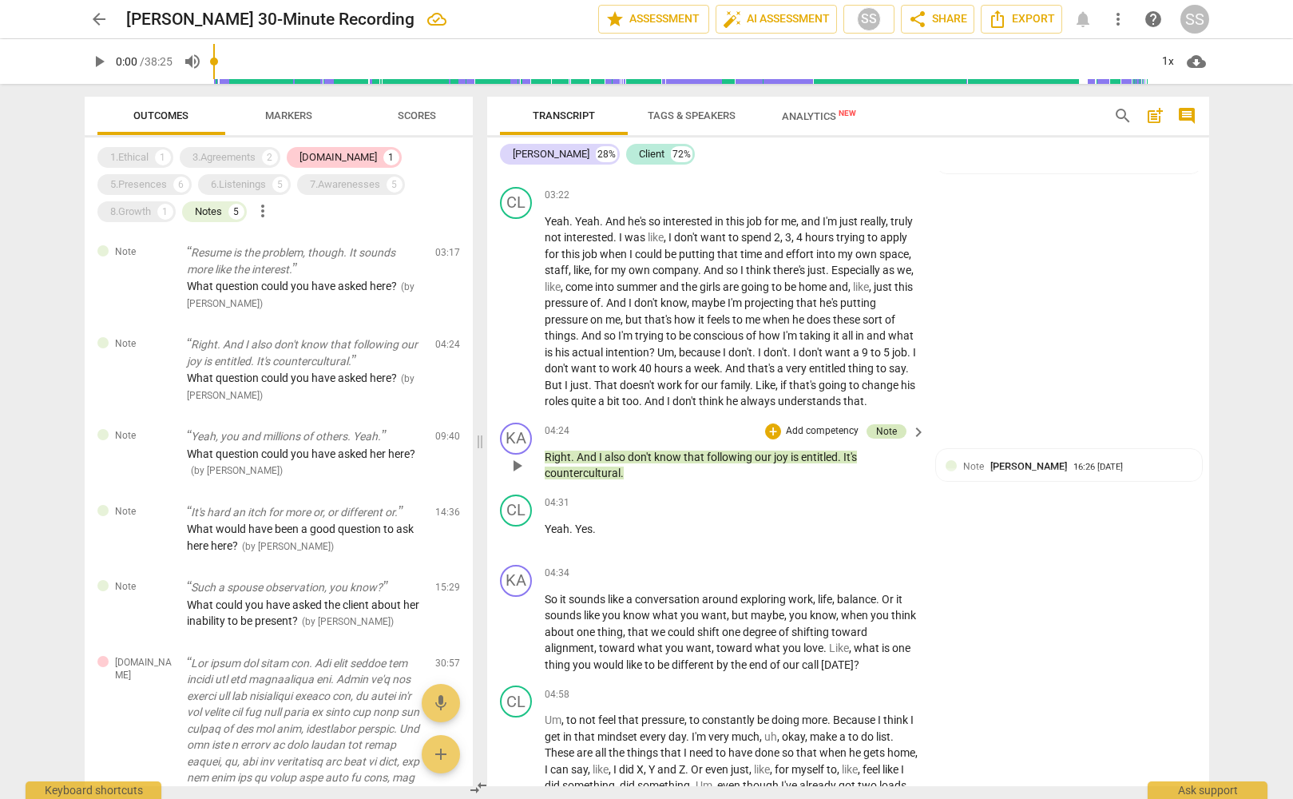
click at [883, 438] on div "Note" at bounding box center [886, 431] width 21 height 14
click at [987, 346] on div "CL play_arrow pause 03:22 + Add competency keyboard_arrow_right Yeah . Yeah . A…" at bounding box center [848, 299] width 722 height 236
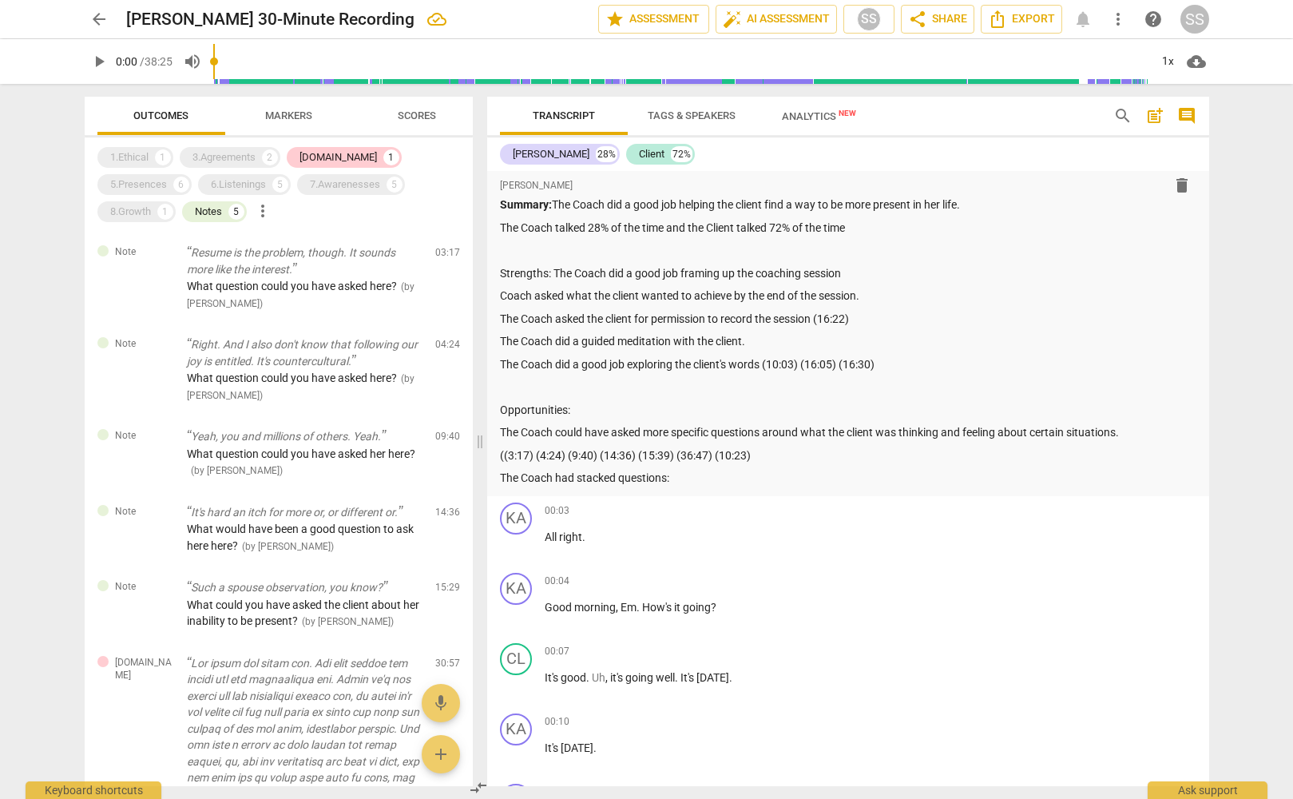
scroll to position [0, 0]
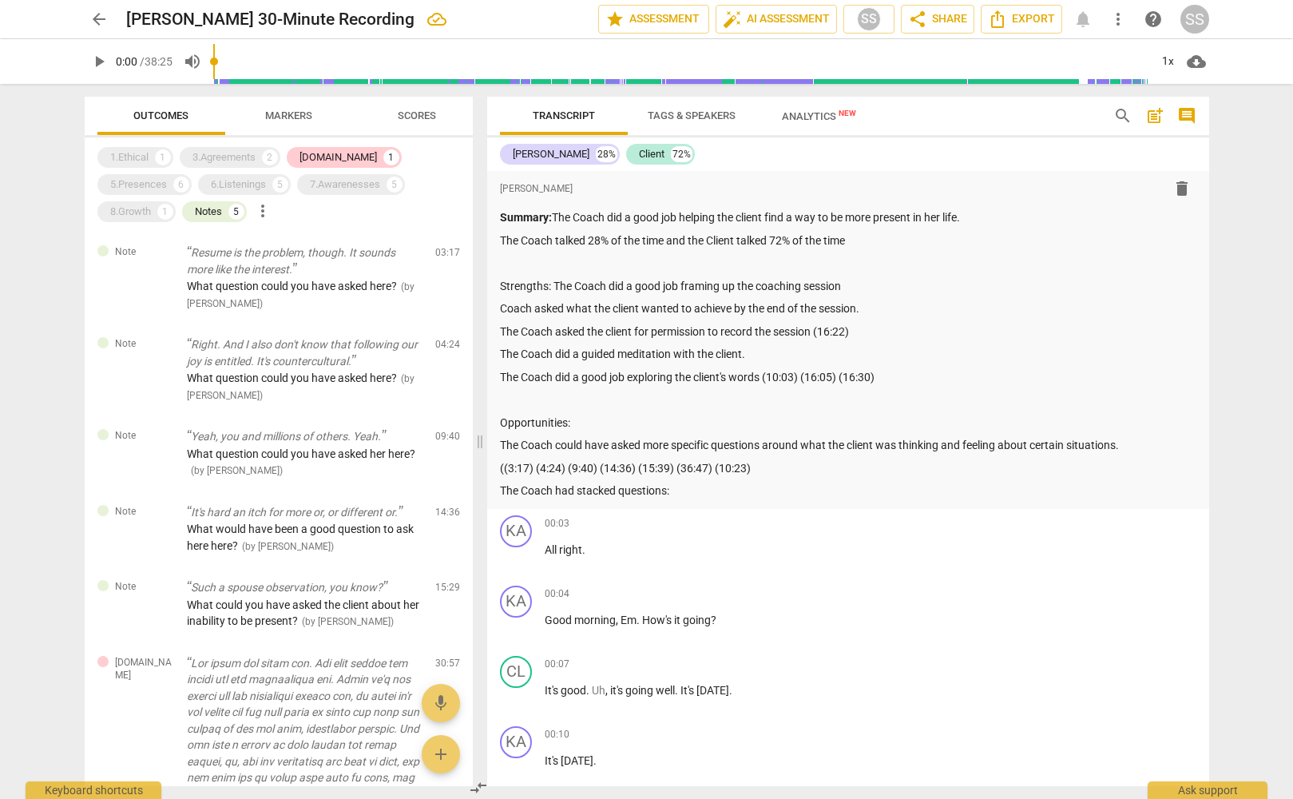
click at [712, 111] on span "Tags & Speakers" at bounding box center [692, 115] width 88 height 12
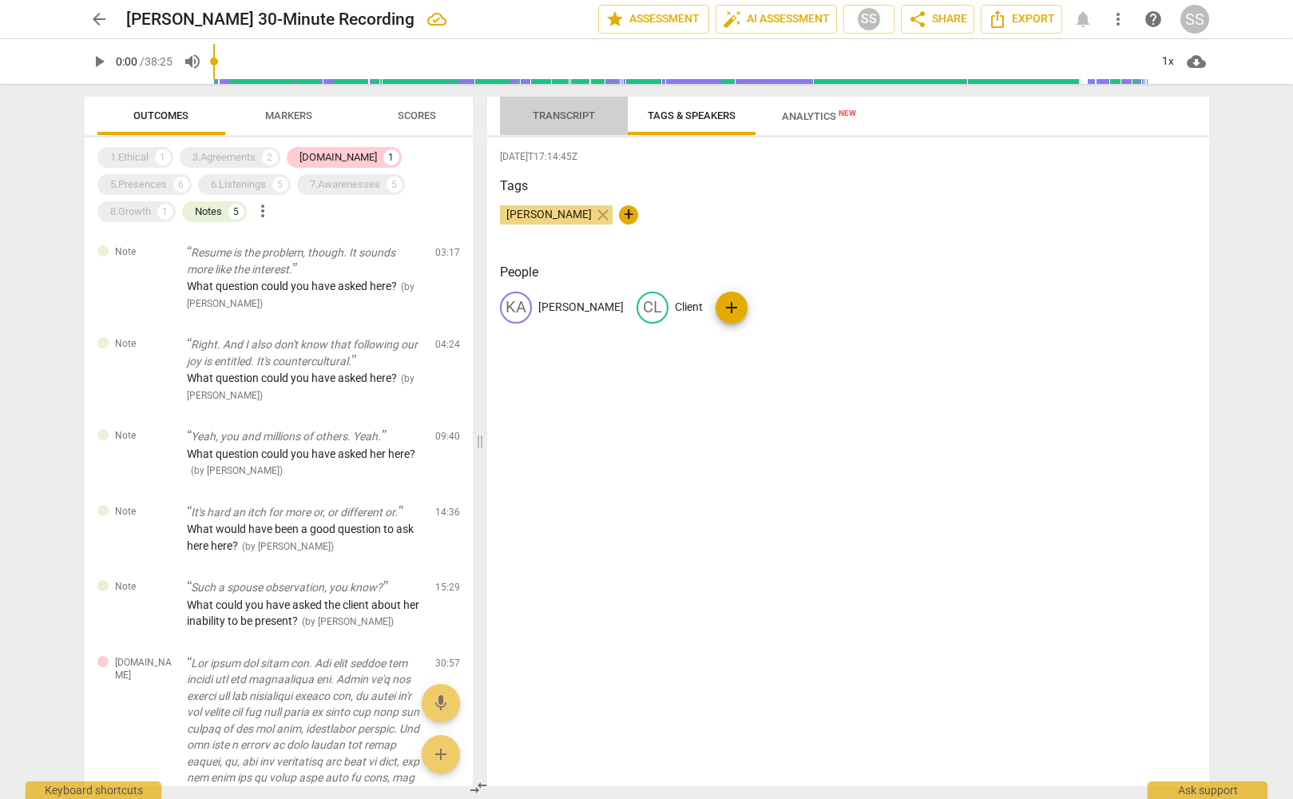
click at [573, 109] on span "Transcript" at bounding box center [564, 115] width 62 height 12
